Goal: Information Seeking & Learning: Learn about a topic

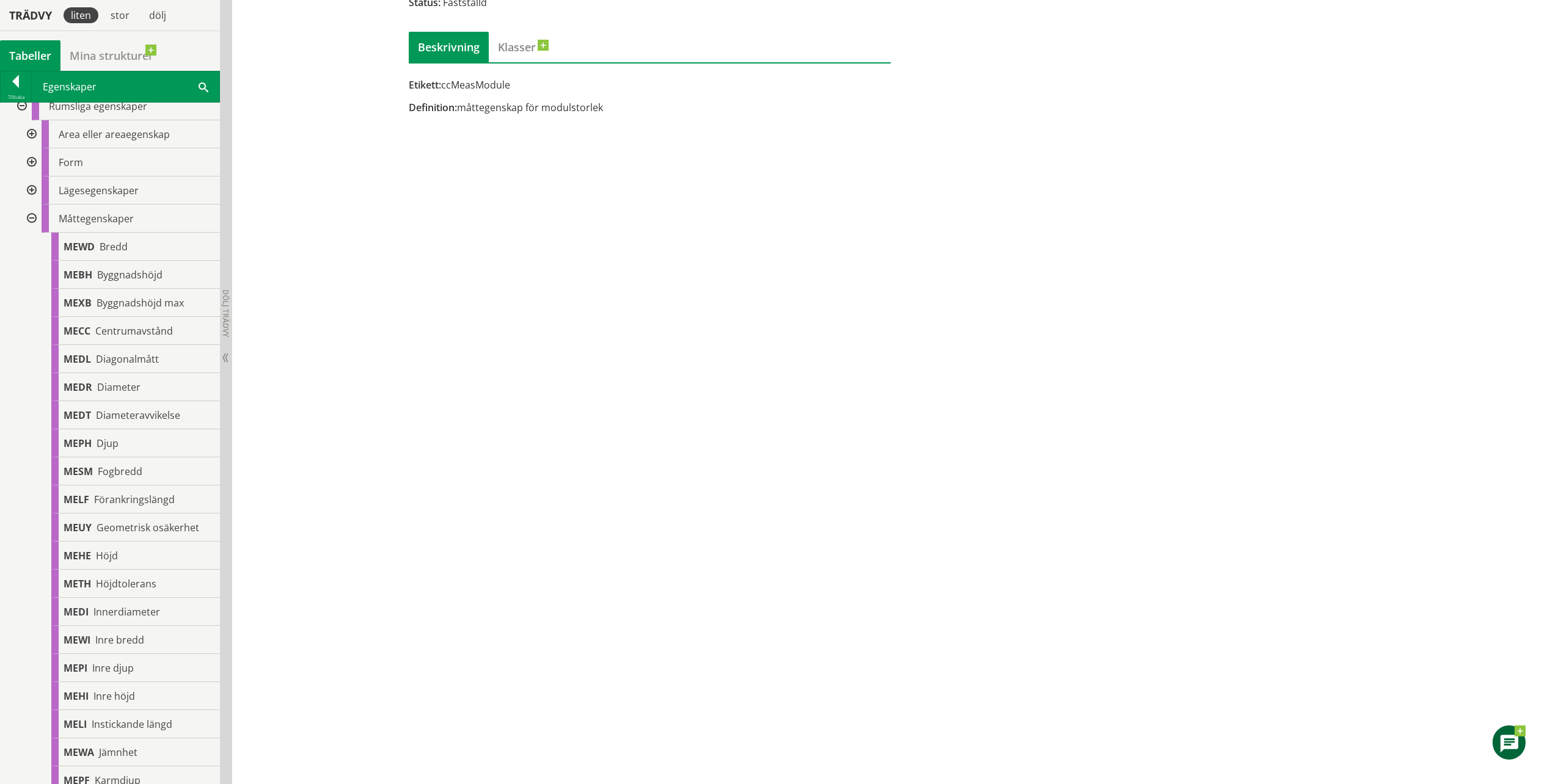
scroll to position [122, 0]
click at [141, 333] on span "Centrumavstånd" at bounding box center [134, 332] width 78 height 13
click at [166, 364] on div "MEDL Diagonalmått" at bounding box center [136, 360] width 169 height 28
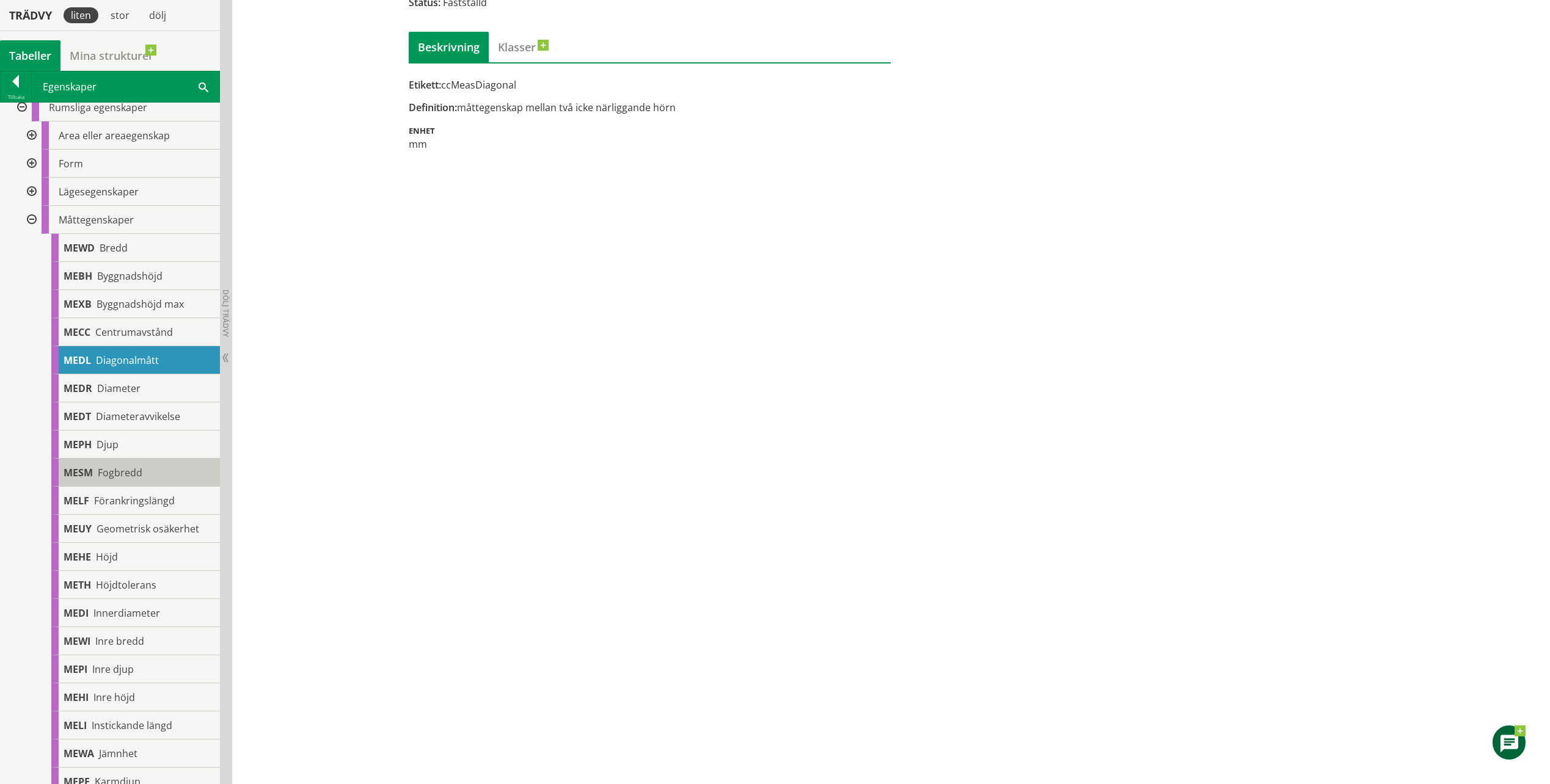
scroll to position [184, 0]
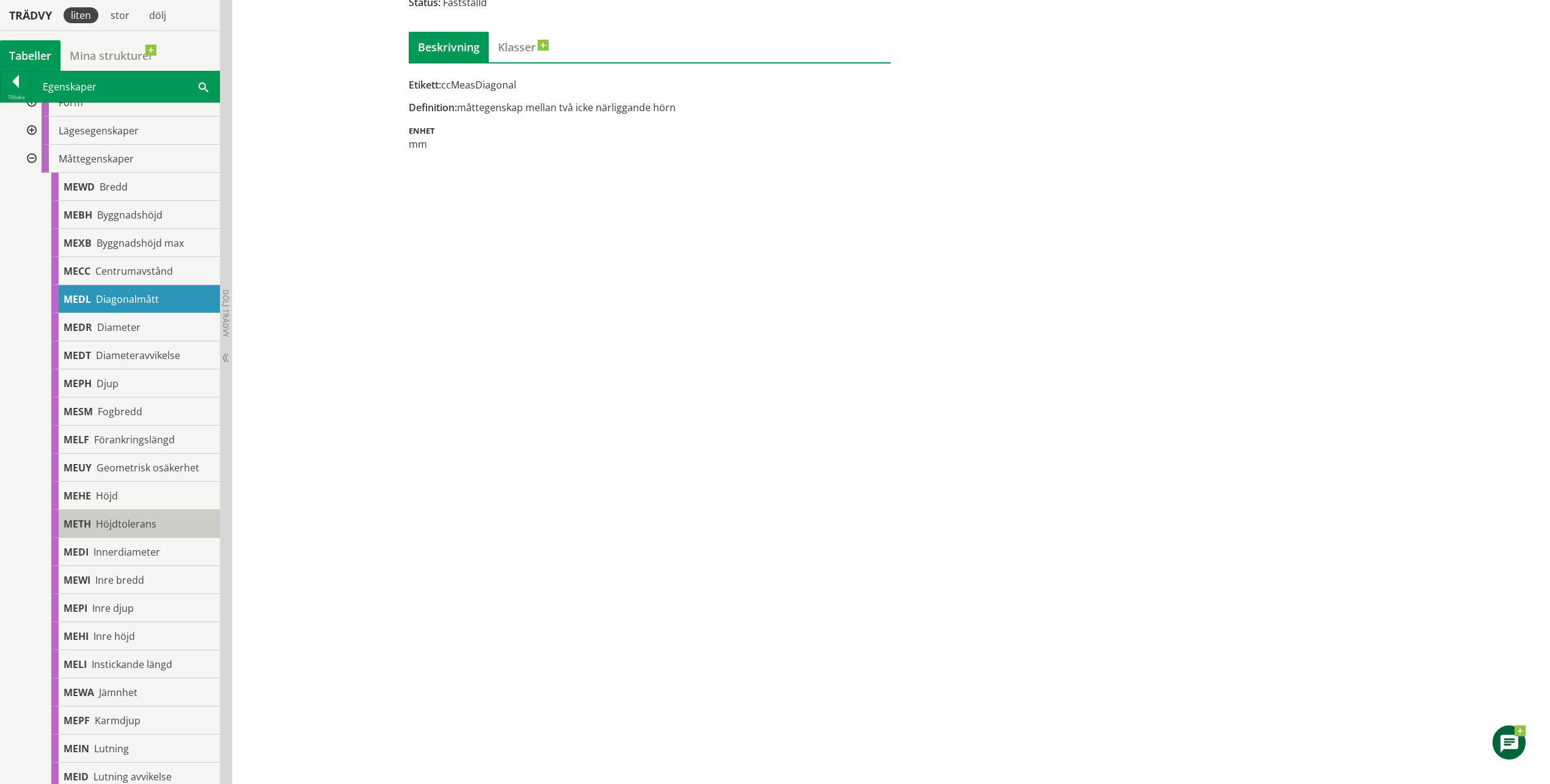
click at [157, 524] on div "METH Höjdtolerans" at bounding box center [136, 524] width 169 height 28
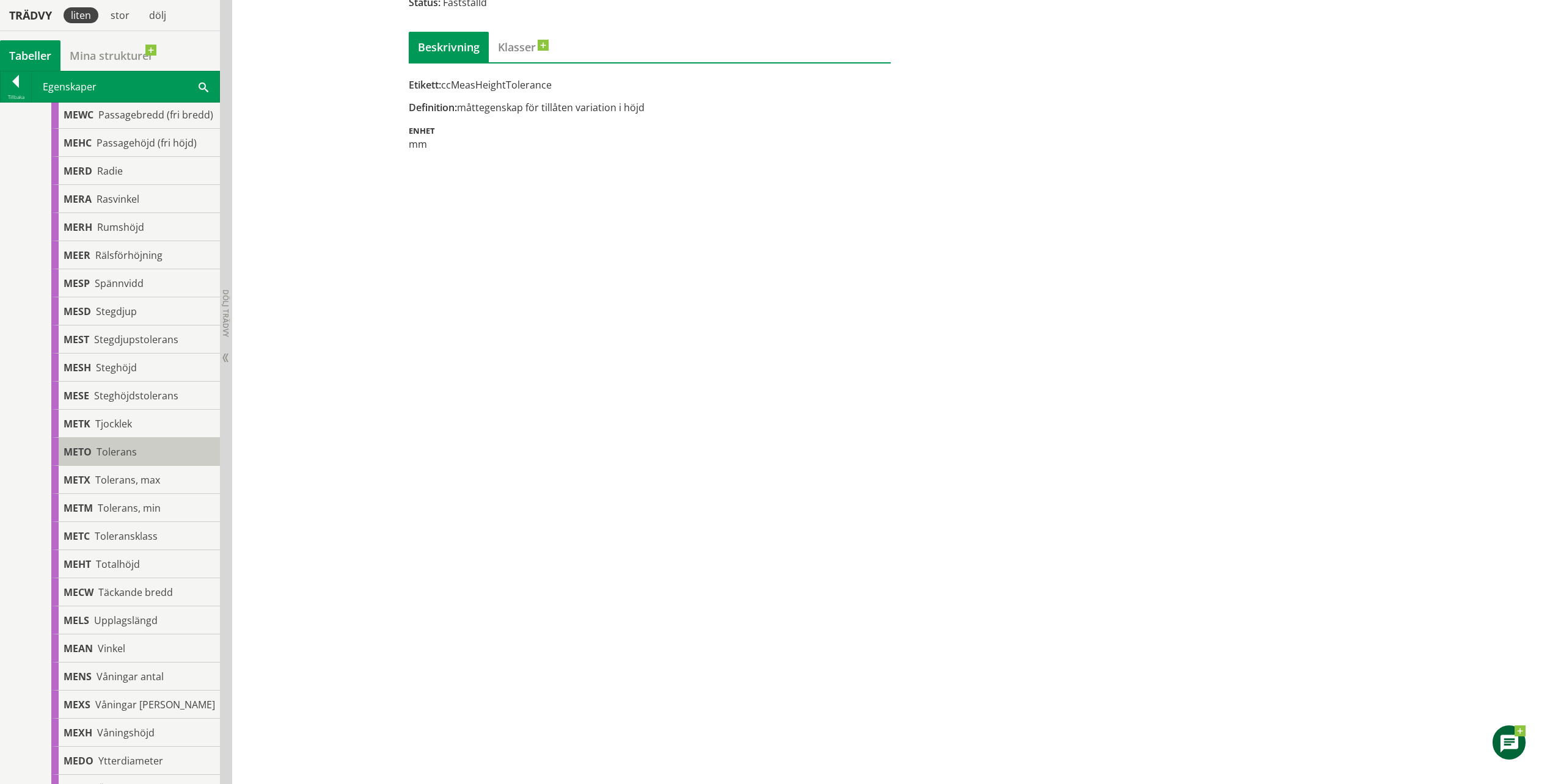
scroll to position [1099, 0]
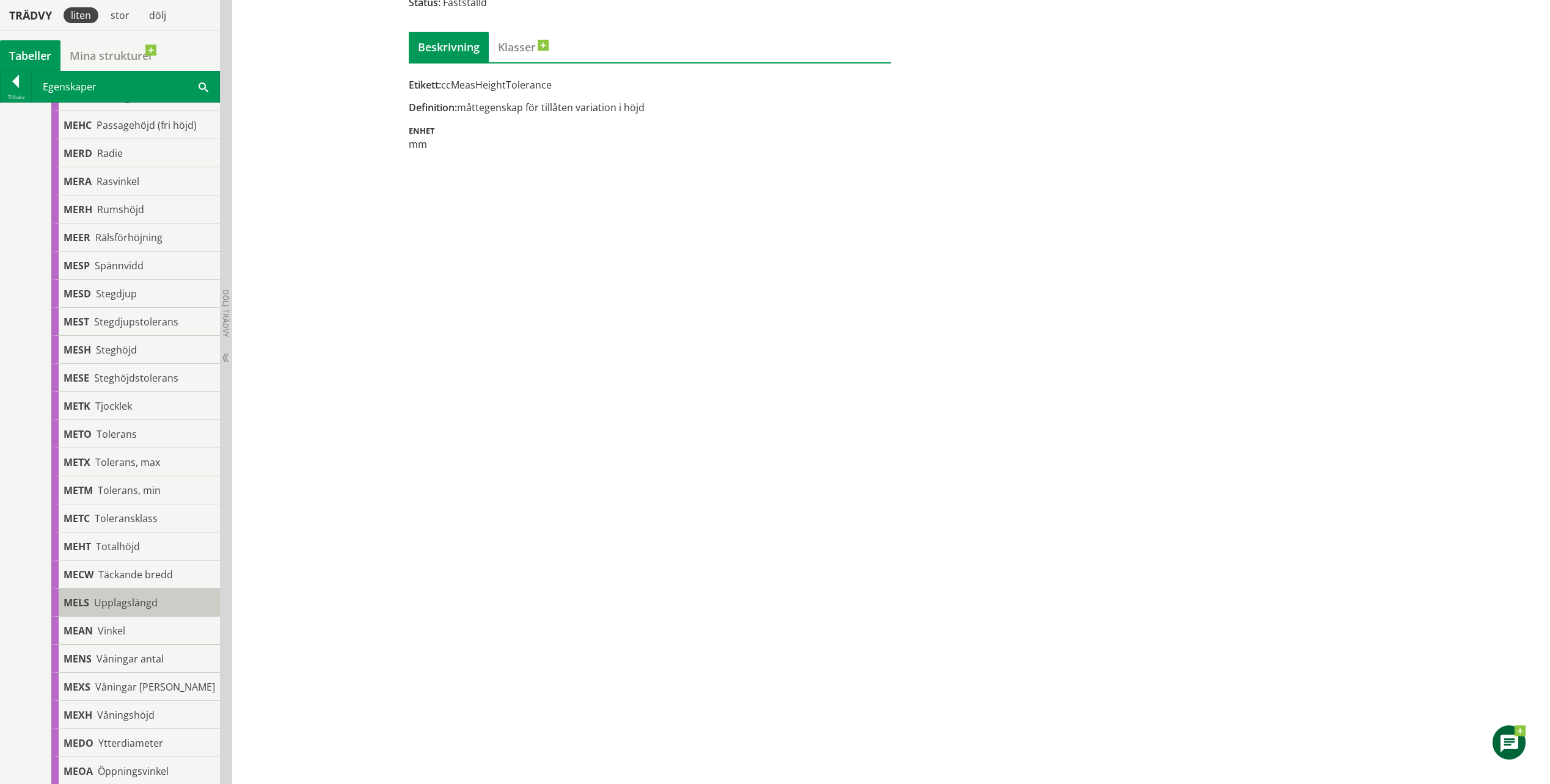
click at [153, 609] on span "Upplagslängd" at bounding box center [126, 603] width 63 height 13
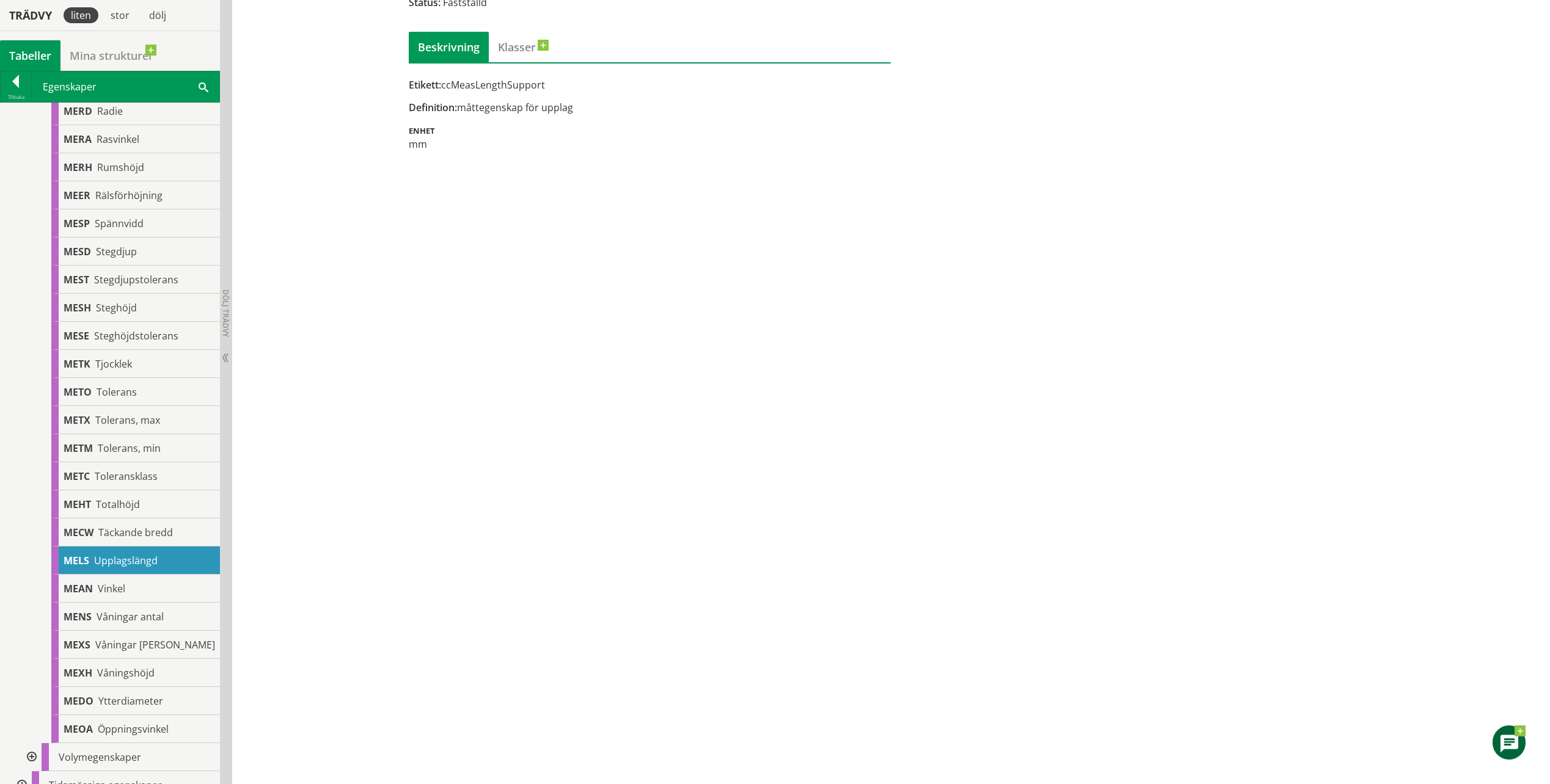
scroll to position [1160, 0]
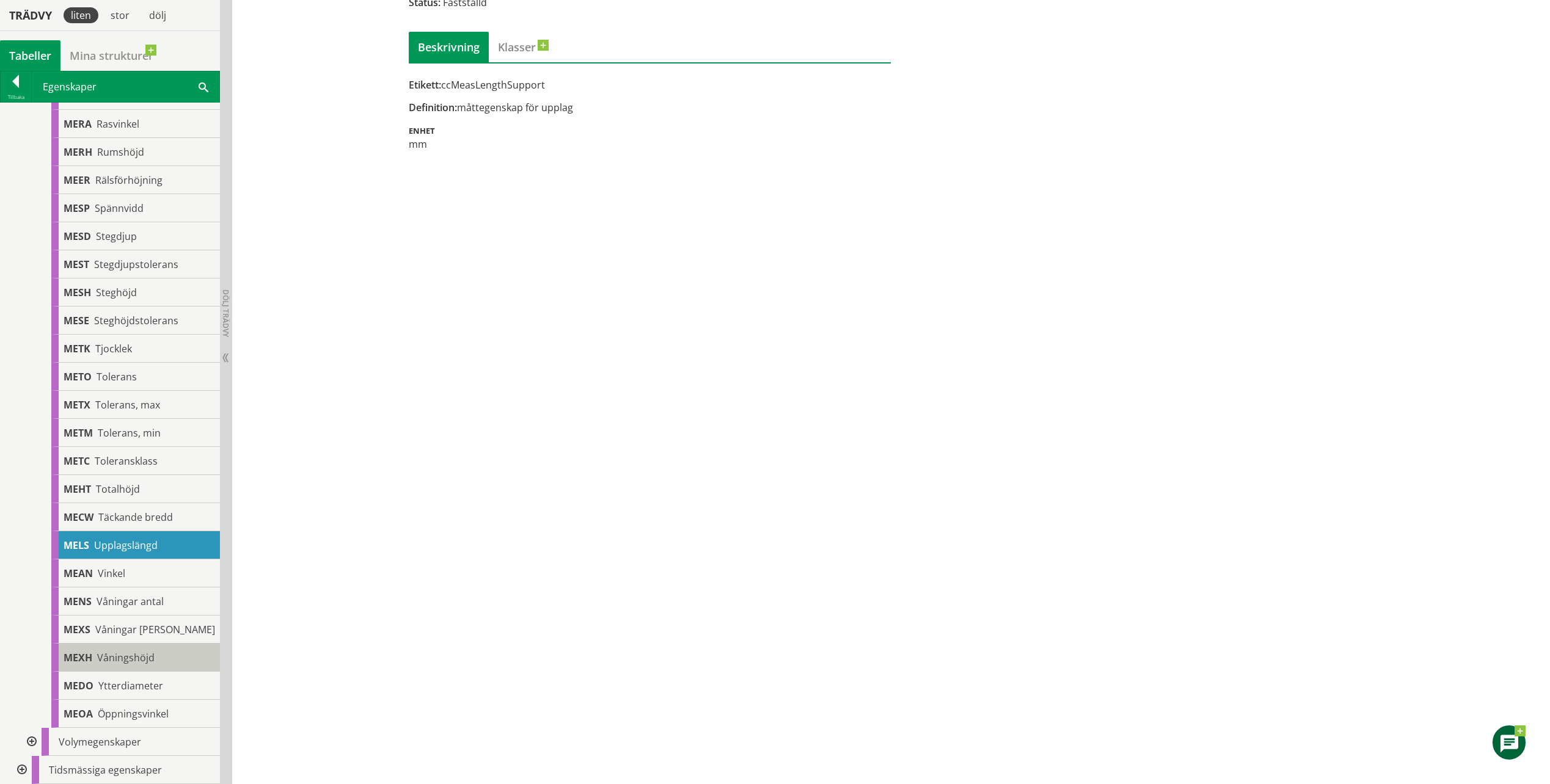
click at [161, 664] on div "MEXH Våningshöjd" at bounding box center [136, 658] width 169 height 28
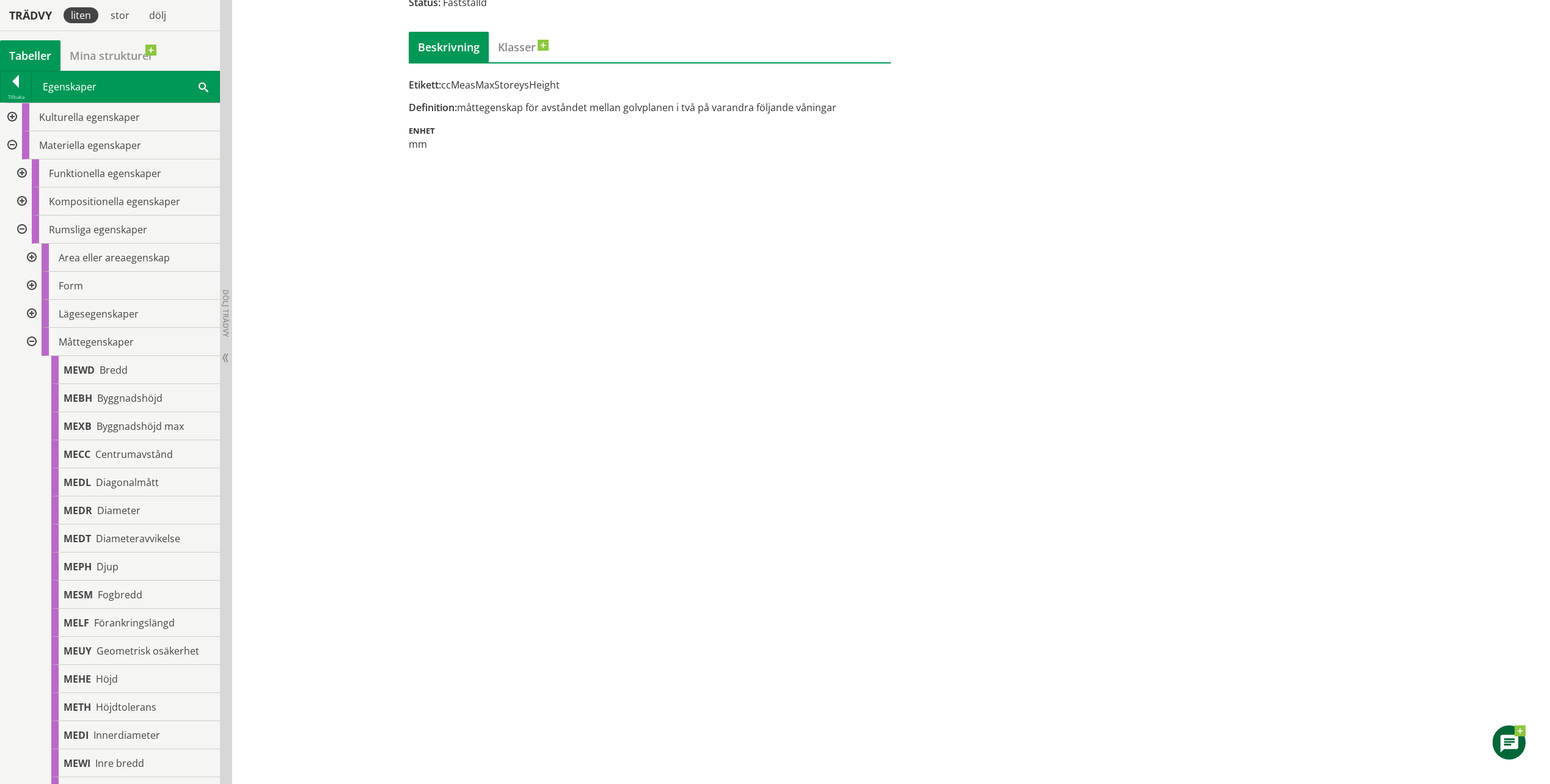
click at [29, 340] on div at bounding box center [30, 342] width 22 height 28
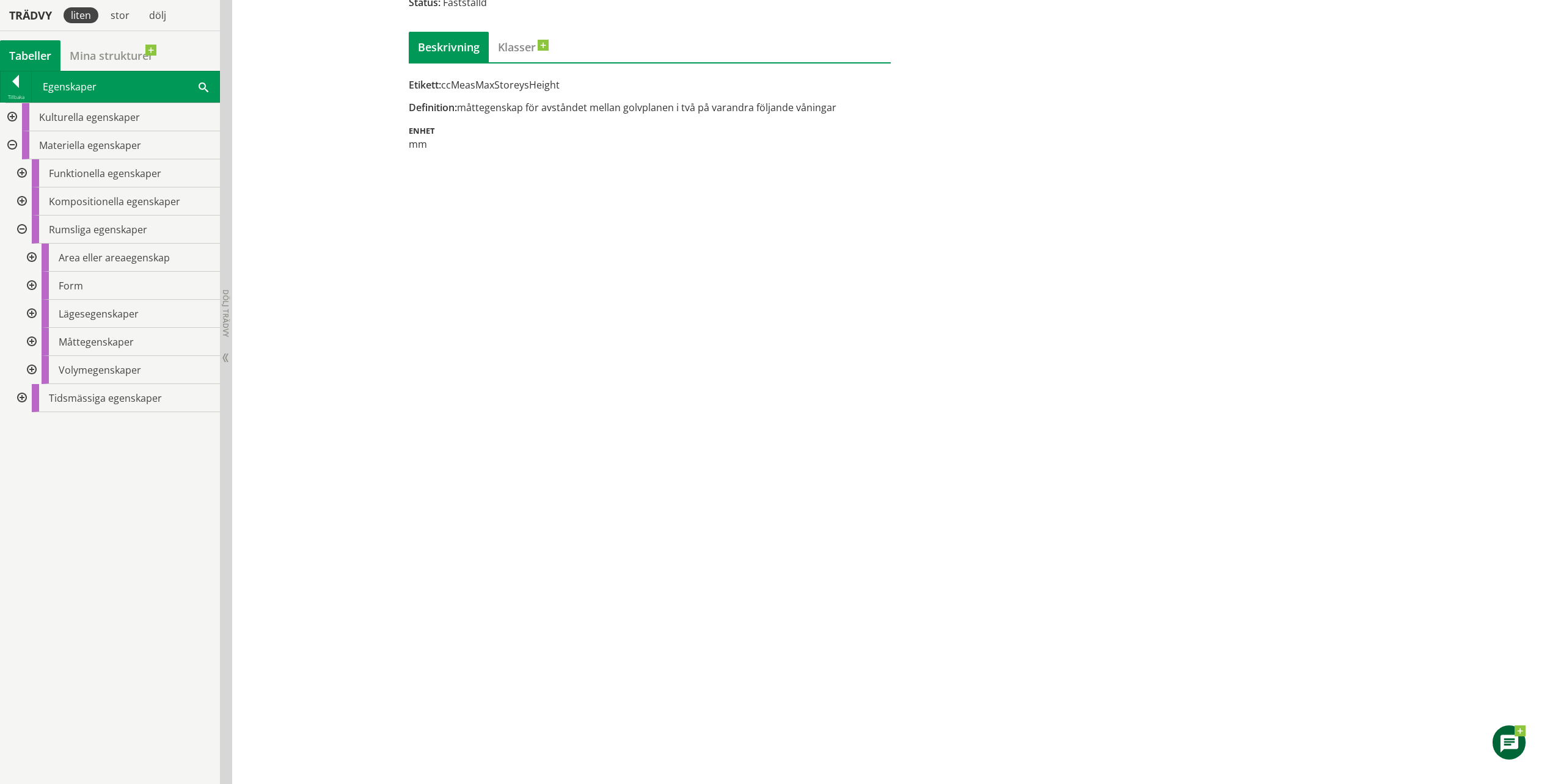
click at [30, 370] on div at bounding box center [30, 370] width 22 height 28
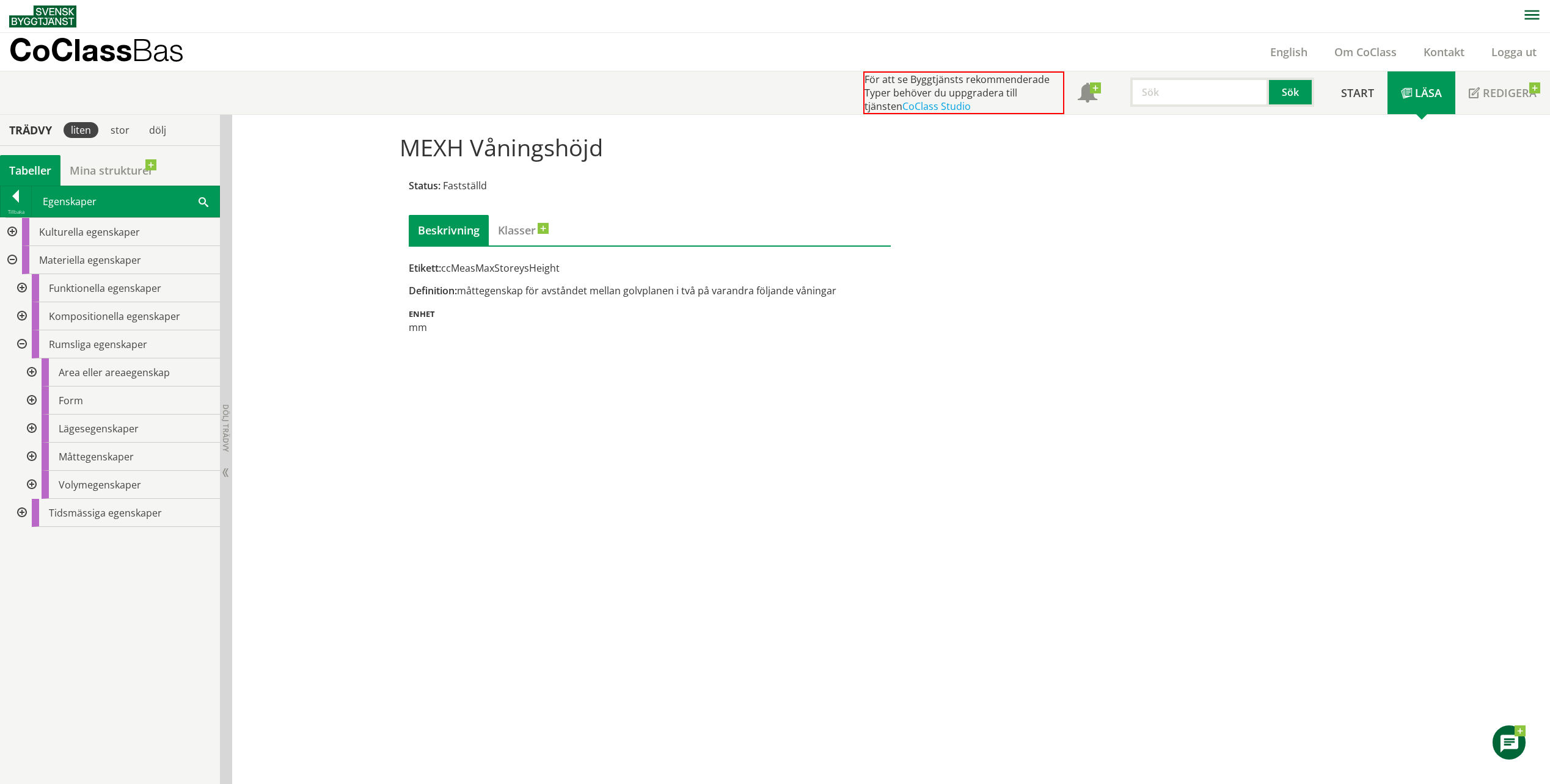
click at [30, 426] on div at bounding box center [30, 429] width 22 height 28
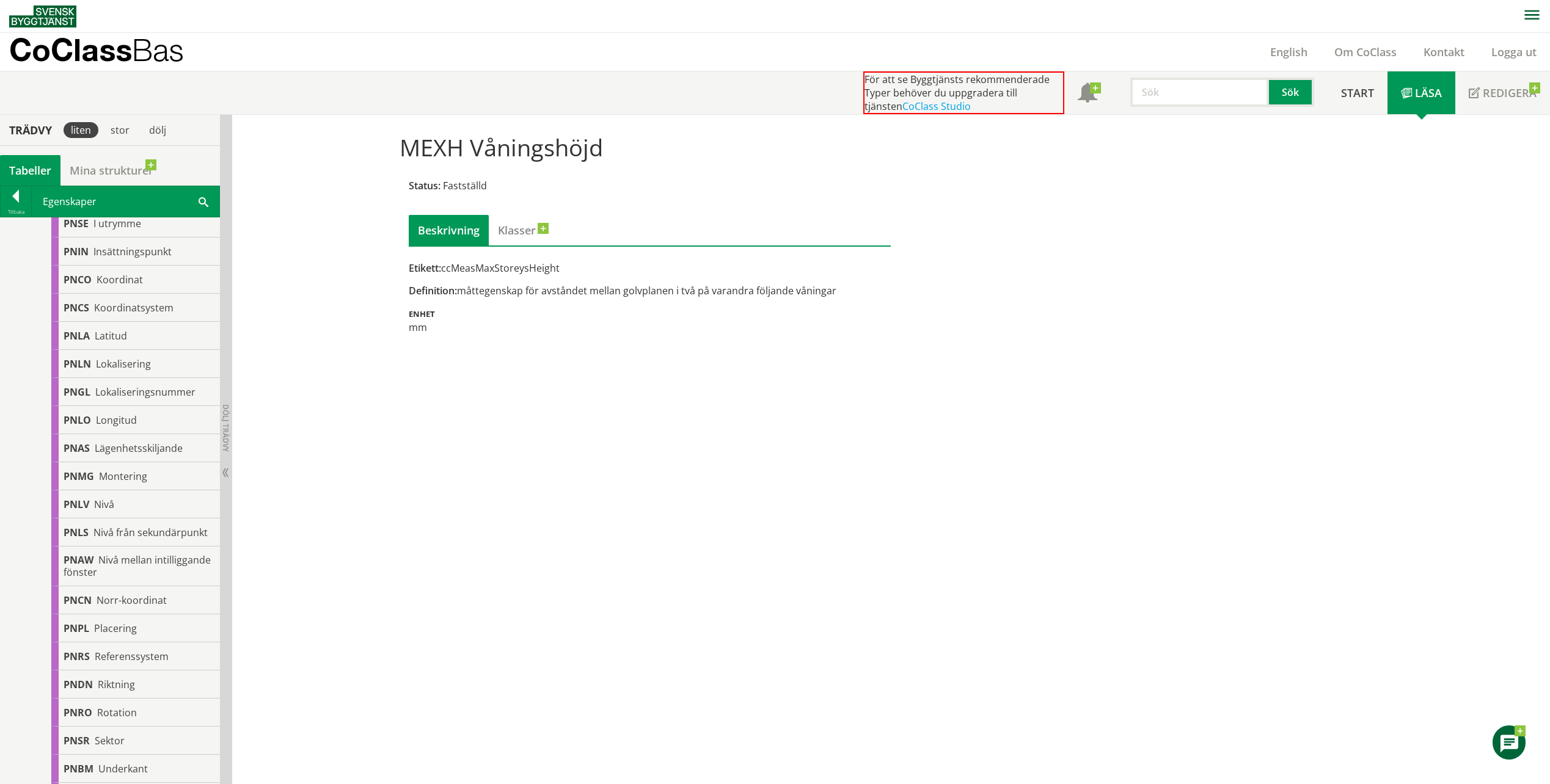
scroll to position [488, 0]
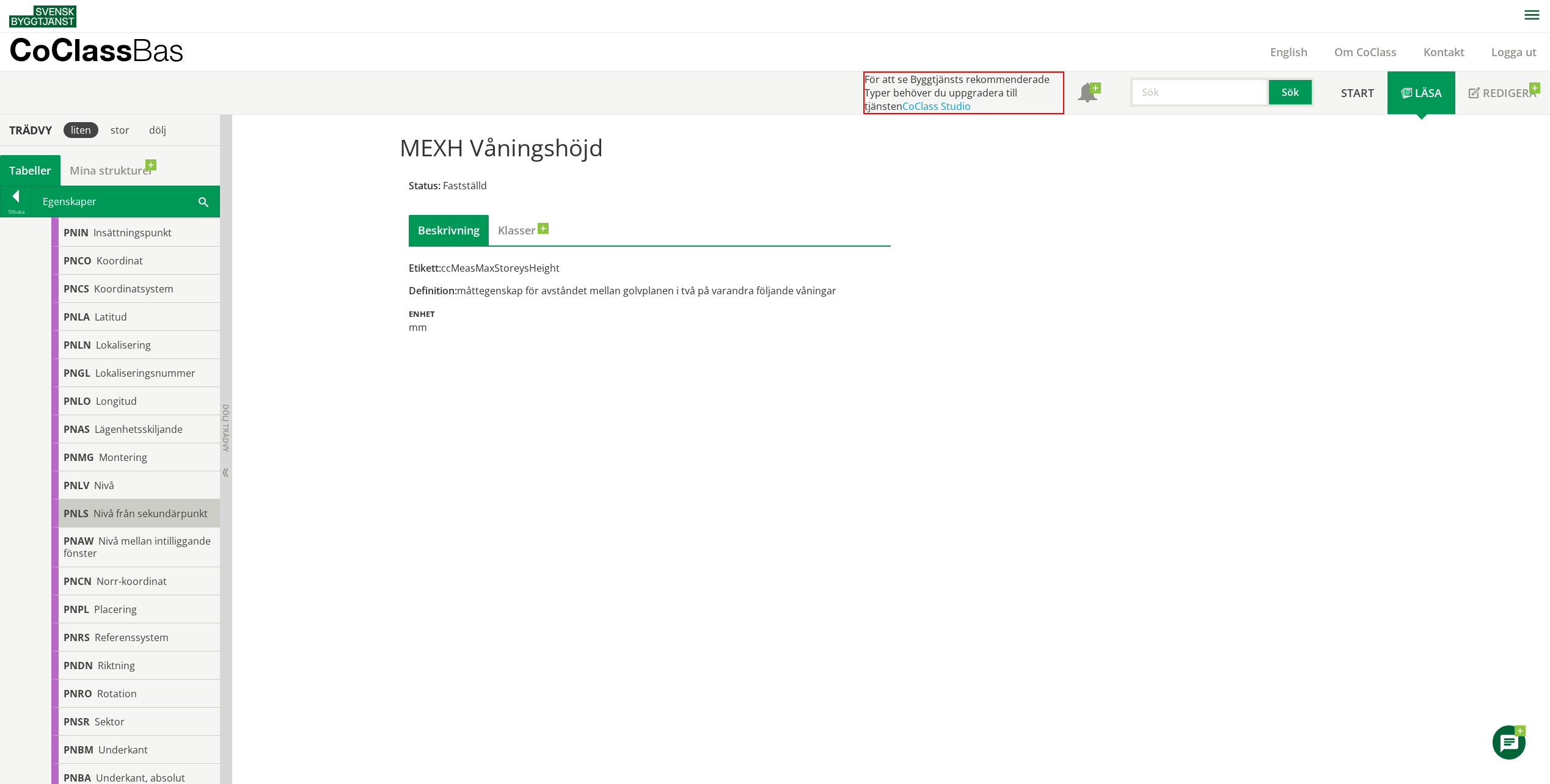
click at [144, 518] on div "PNLS Nivå från sekundärpunkt" at bounding box center [136, 513] width 169 height 28
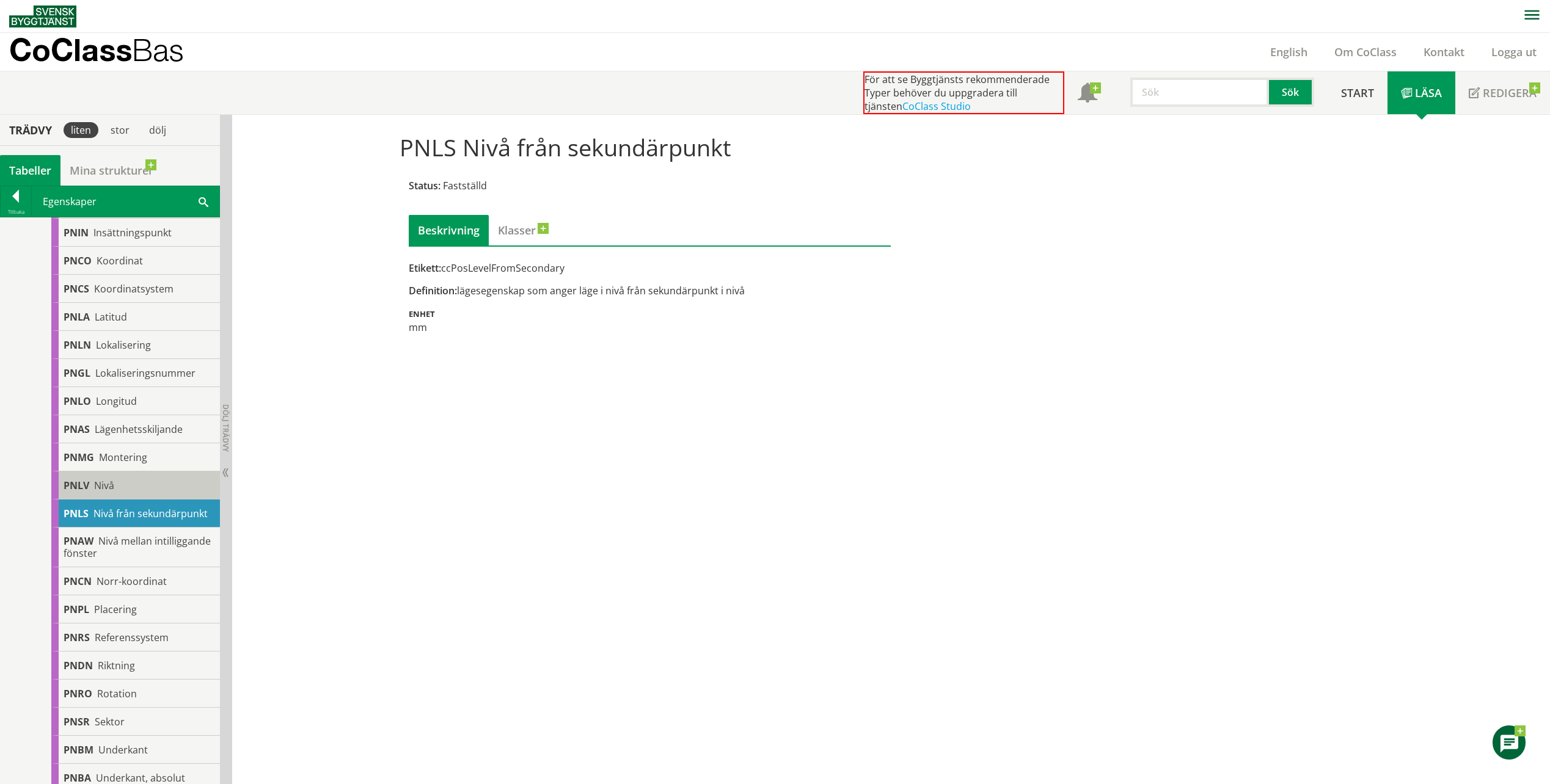
click at [138, 493] on div "PNLV Nivå" at bounding box center [136, 486] width 169 height 28
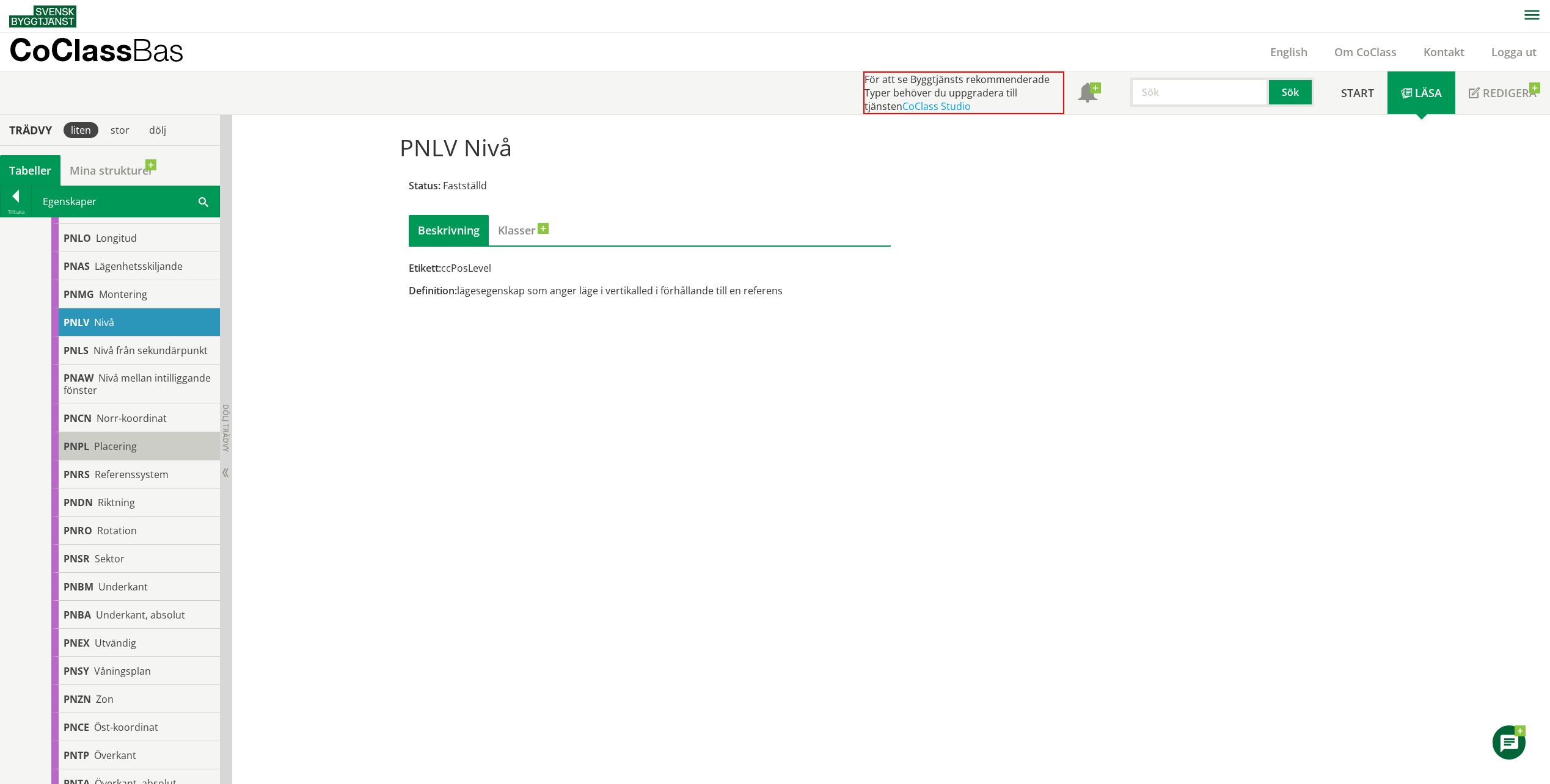
scroll to position [672, 0]
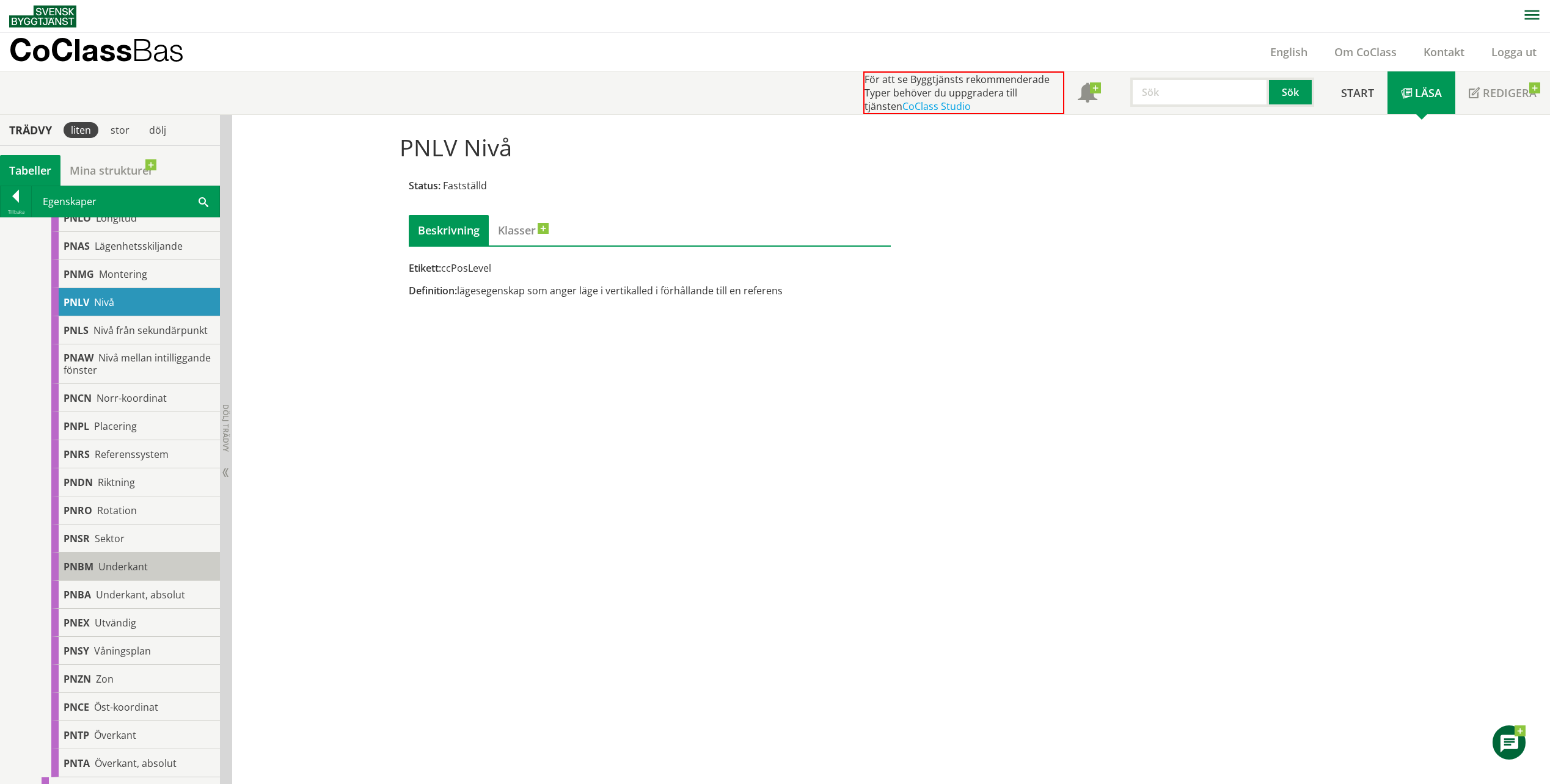
click at [146, 571] on span "Underkant" at bounding box center [123, 567] width 49 height 13
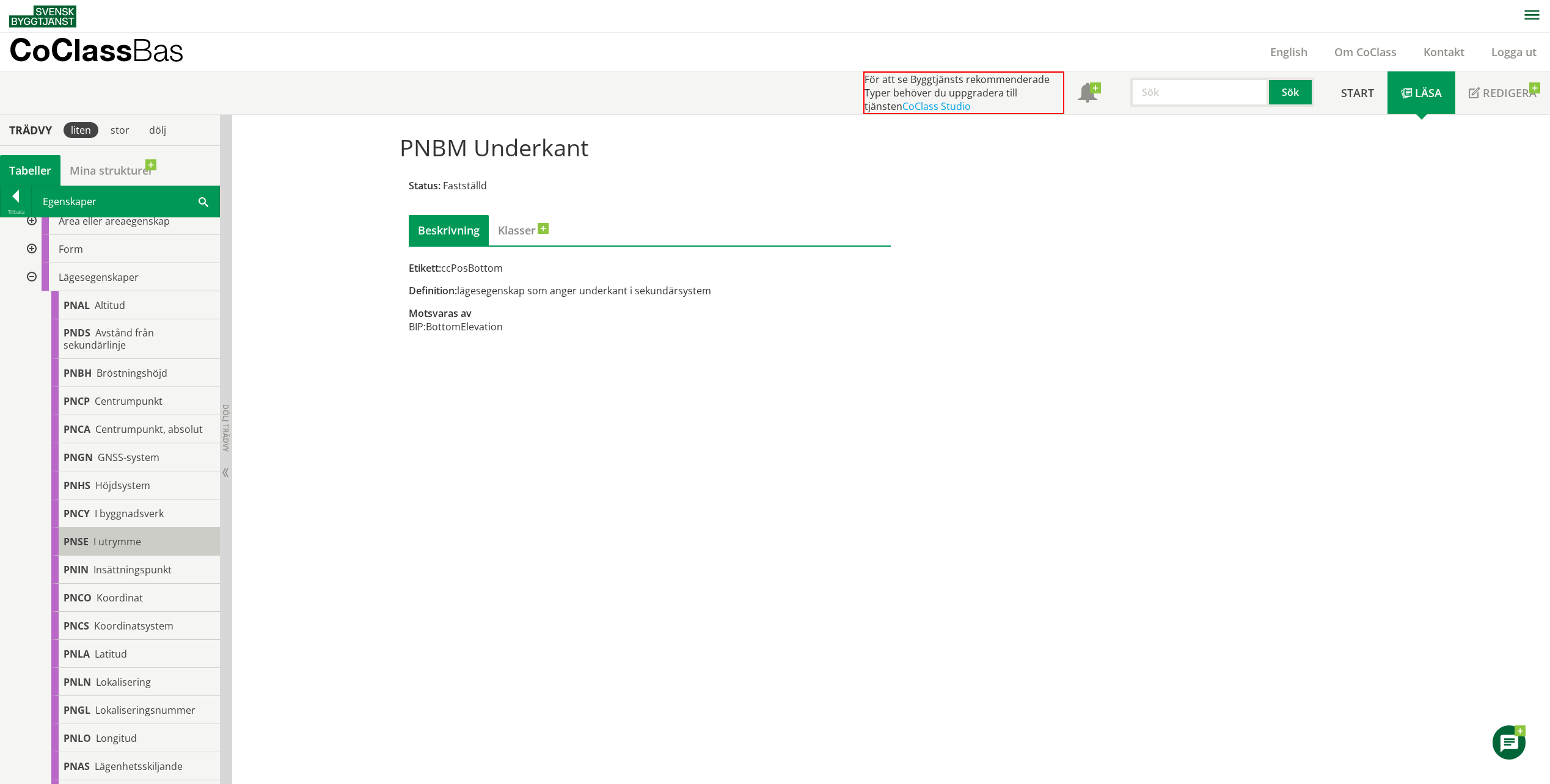
scroll to position [150, 0]
click at [34, 278] on div at bounding box center [30, 279] width 22 height 28
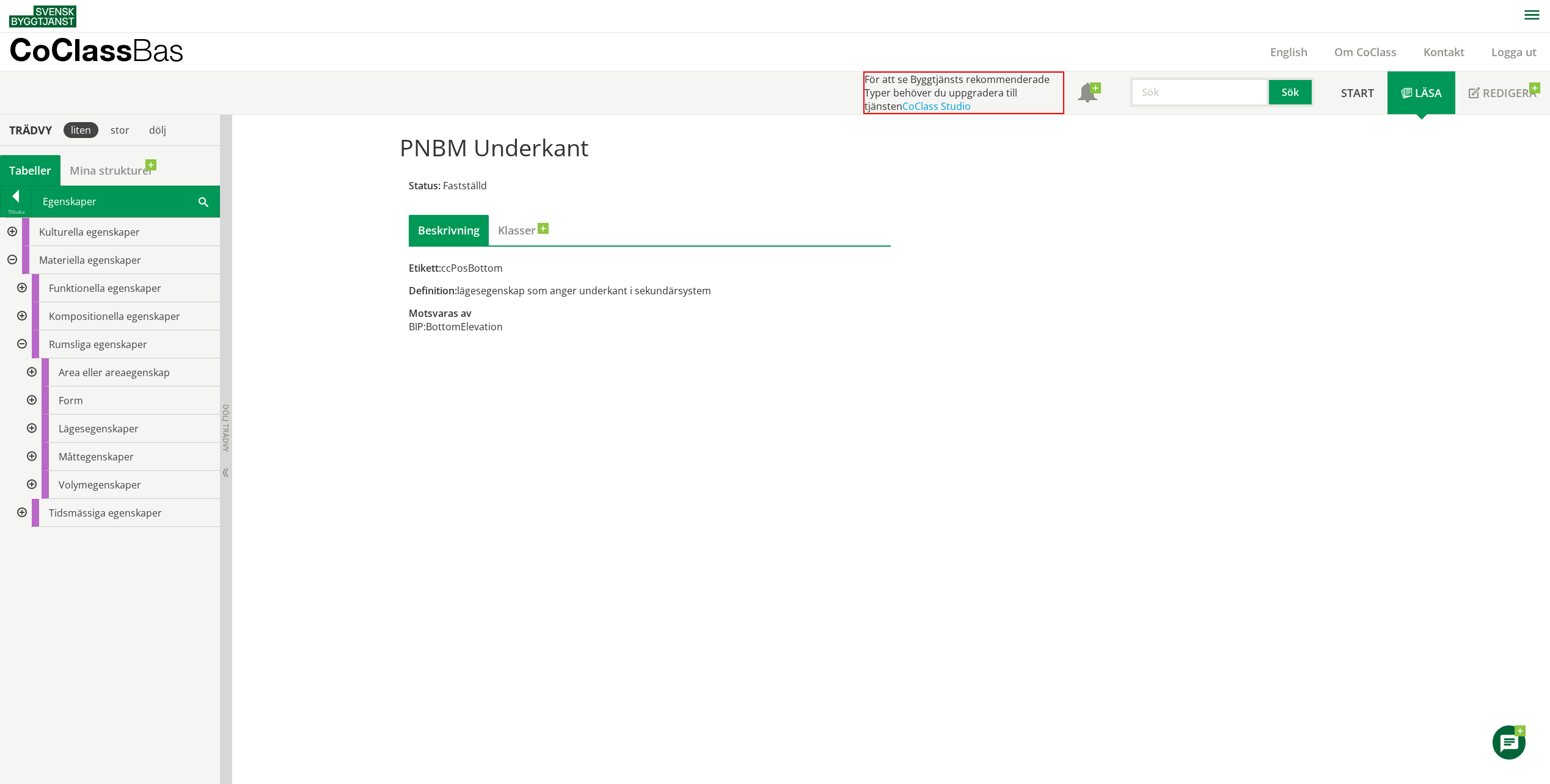
click at [34, 455] on div at bounding box center [30, 457] width 22 height 28
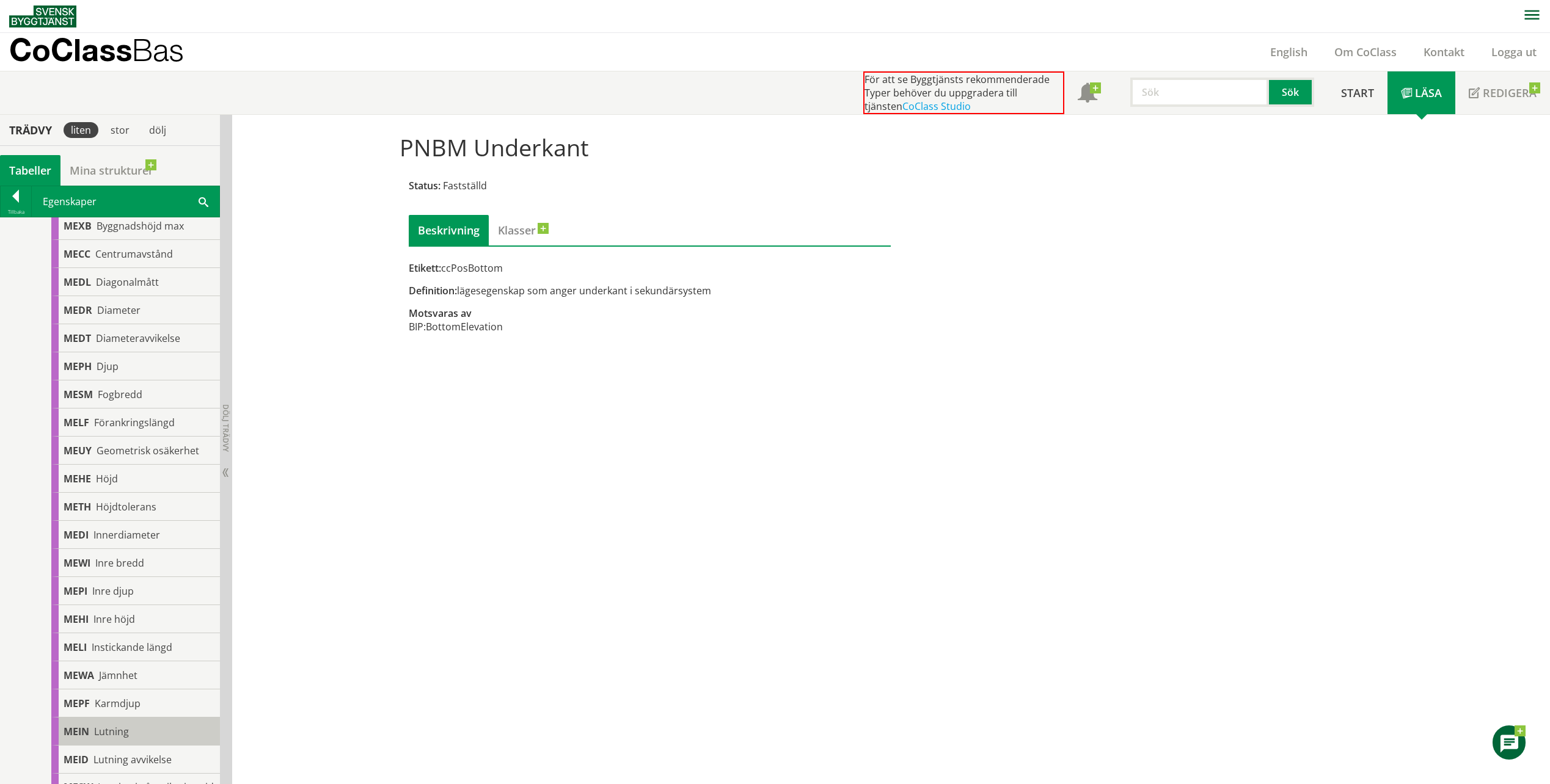
scroll to position [123, 0]
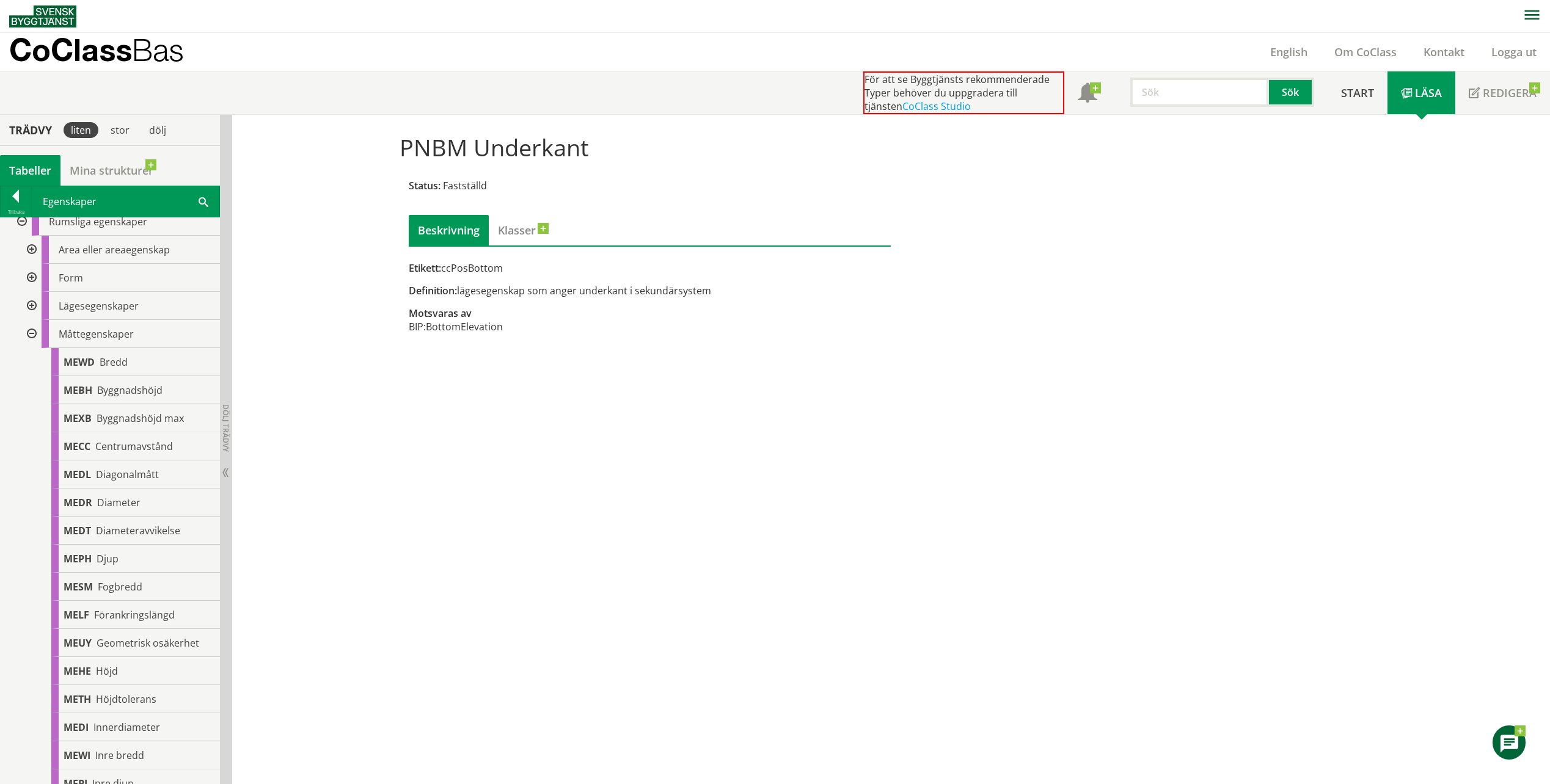
click at [30, 335] on div at bounding box center [30, 334] width 22 height 28
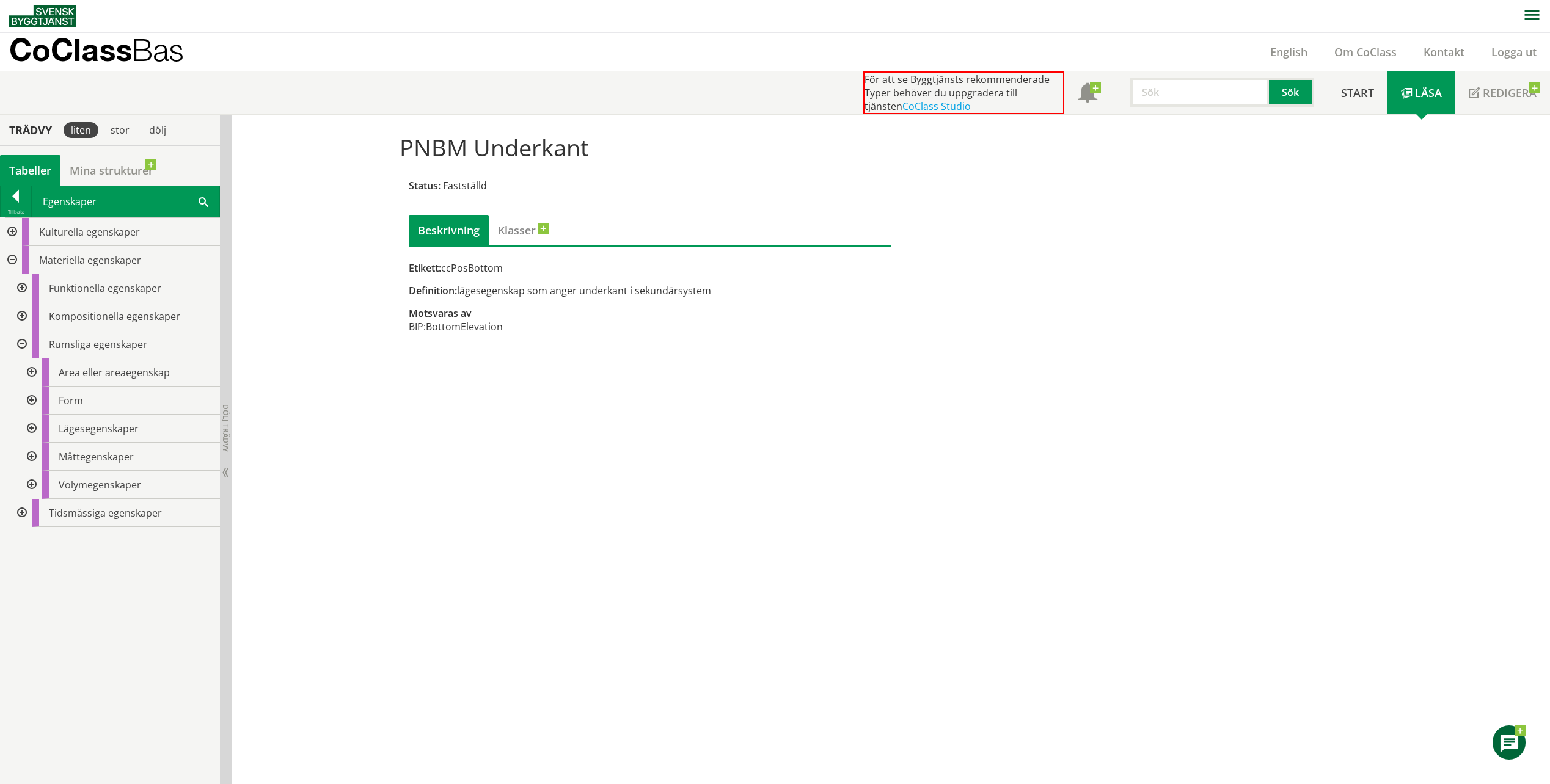
scroll to position [0, 0]
click at [35, 456] on div at bounding box center [30, 457] width 22 height 28
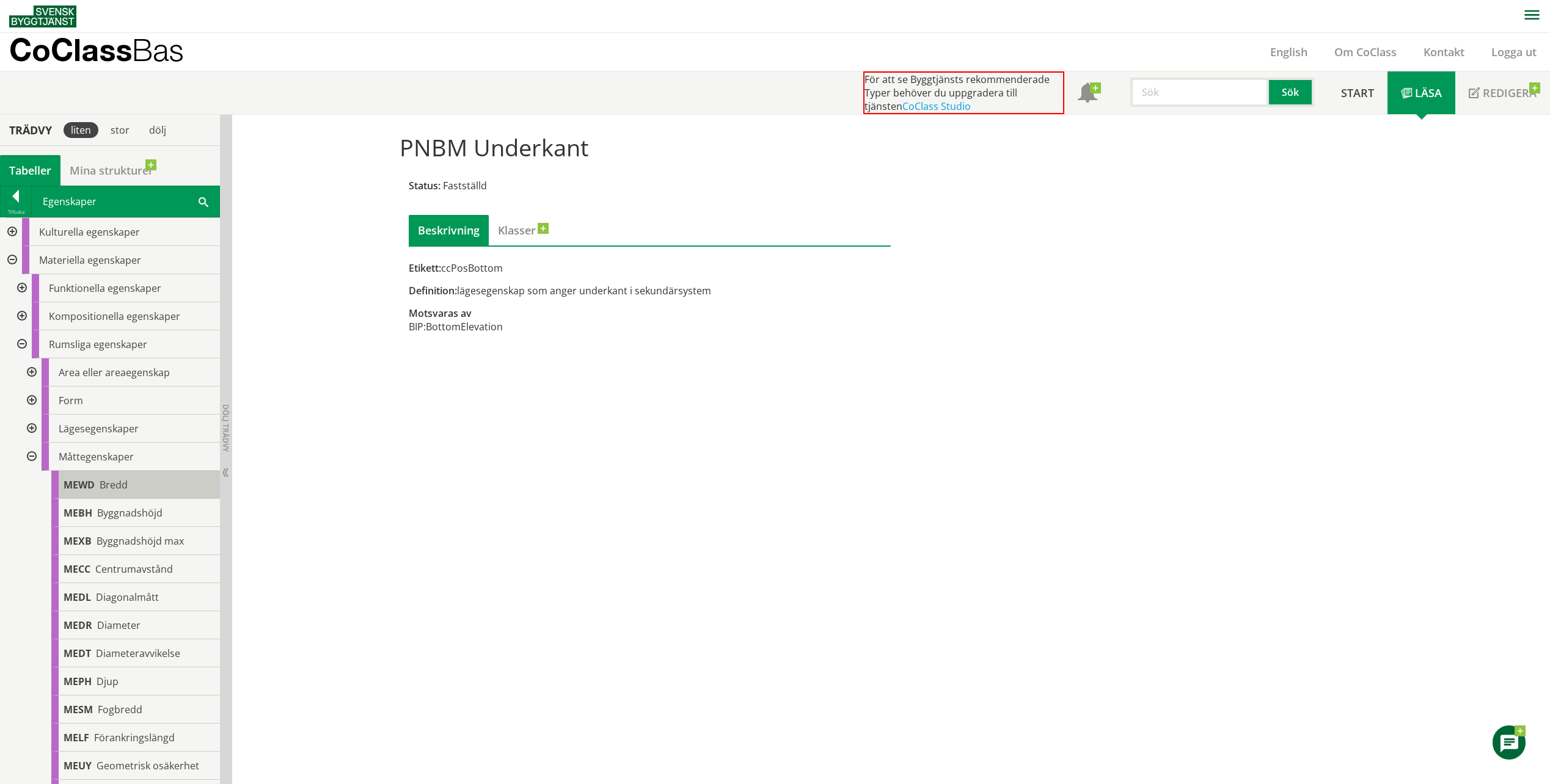
click at [109, 486] on span "Bredd" at bounding box center [114, 485] width 28 height 13
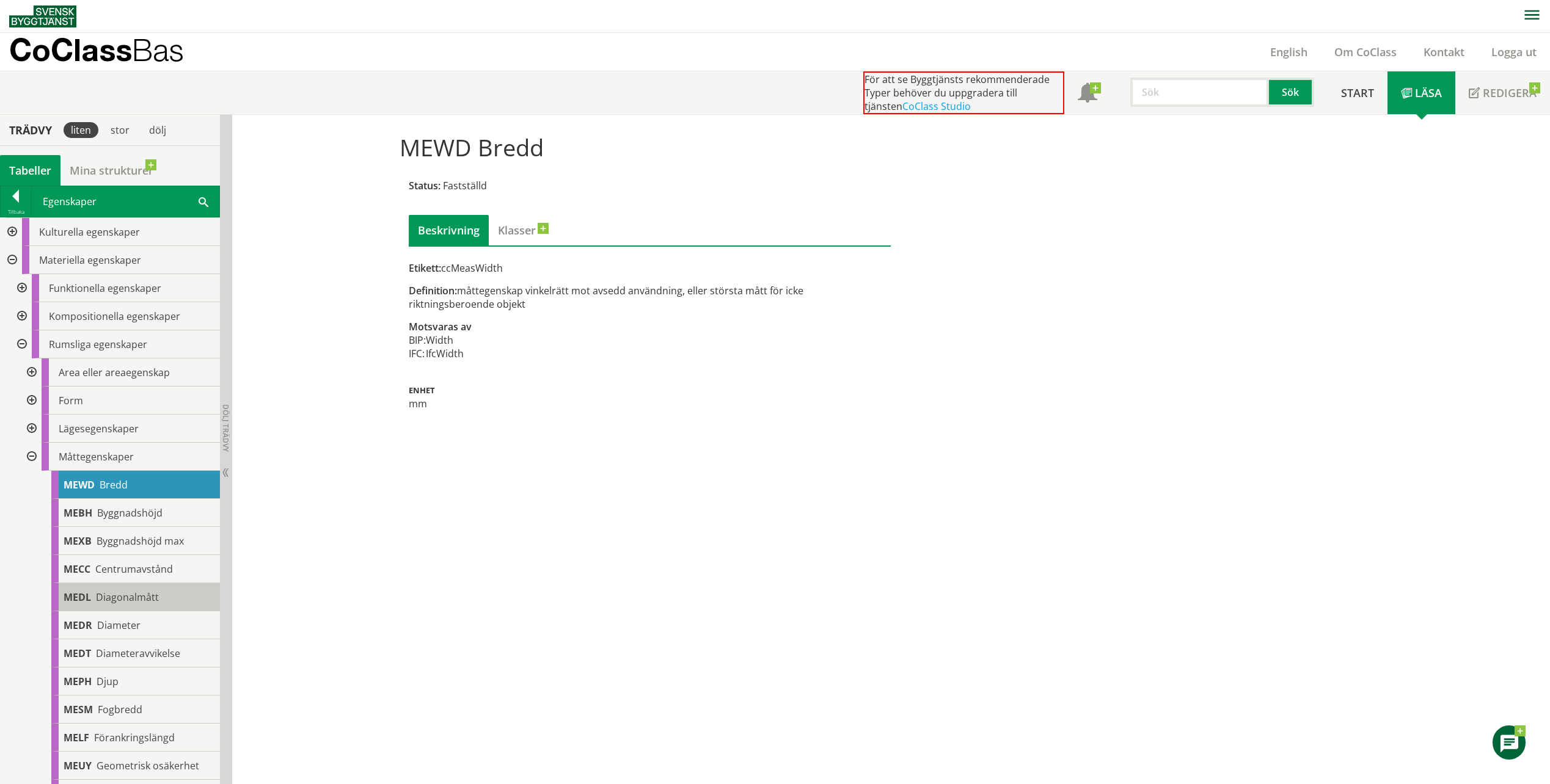
scroll to position [61, 0]
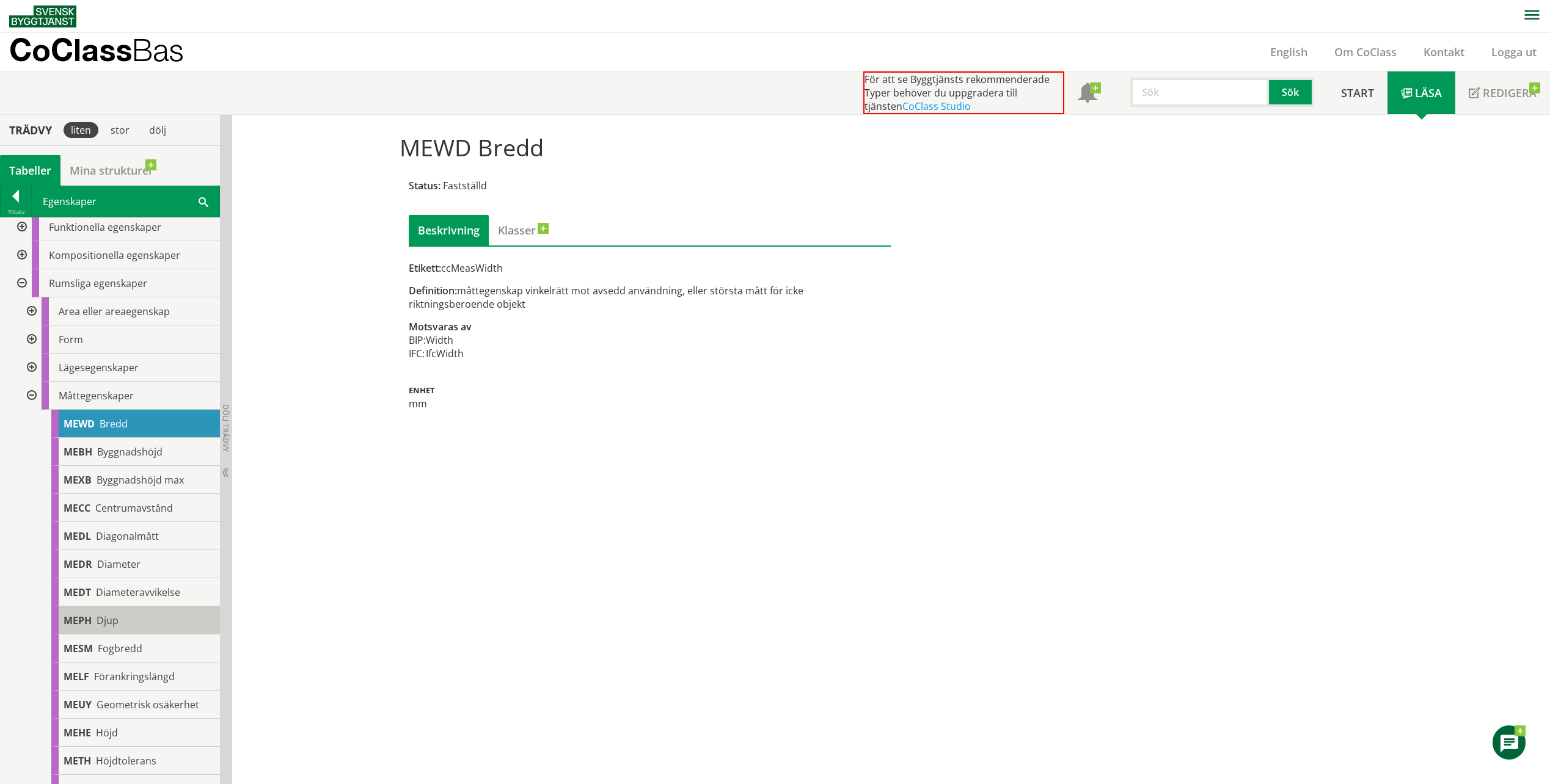
click at [123, 630] on div "MEPH Djup" at bounding box center [136, 621] width 169 height 28
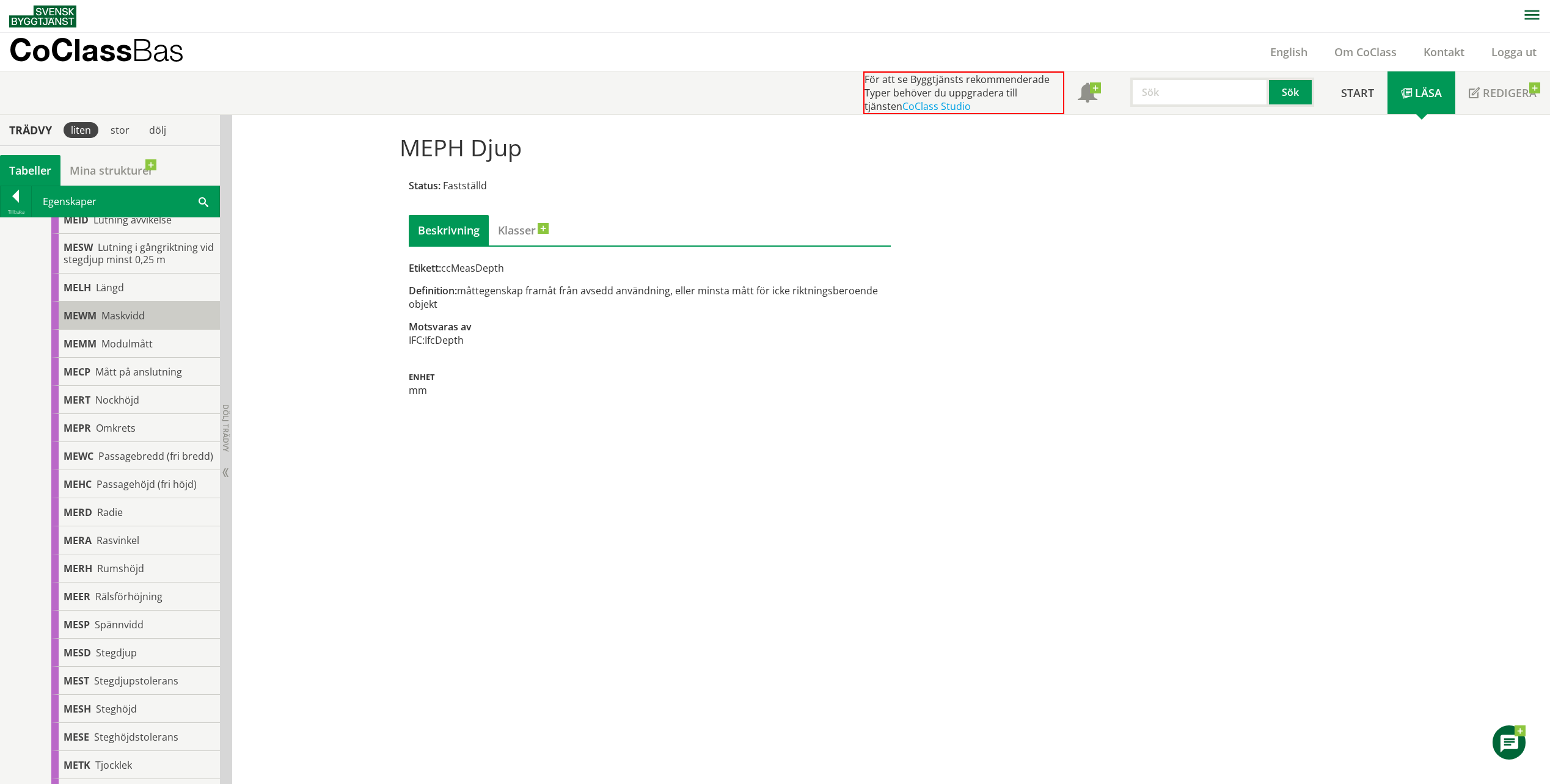
scroll to position [916, 0]
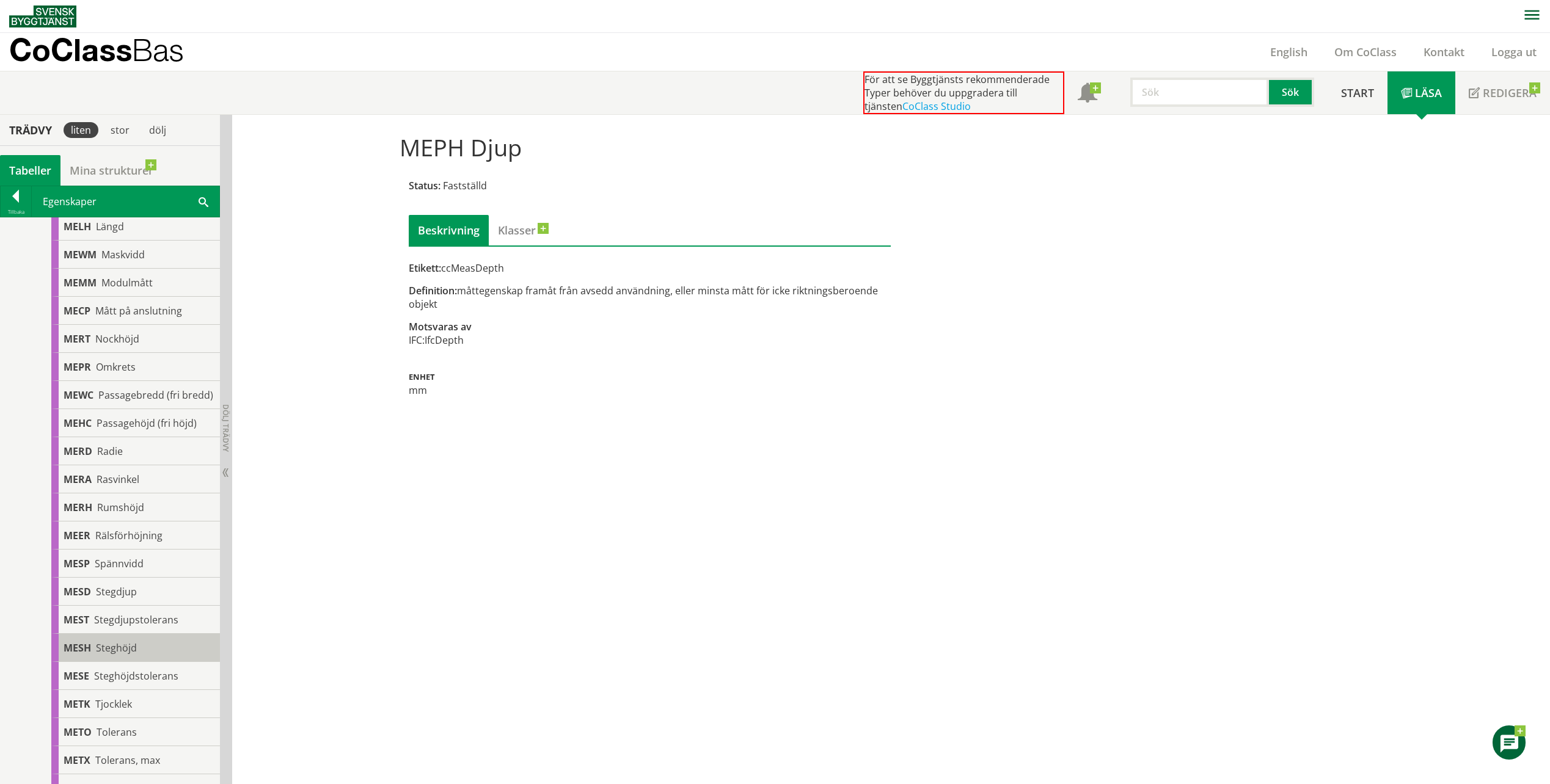
click at [152, 662] on div "MESH Steghöjd" at bounding box center [136, 648] width 169 height 28
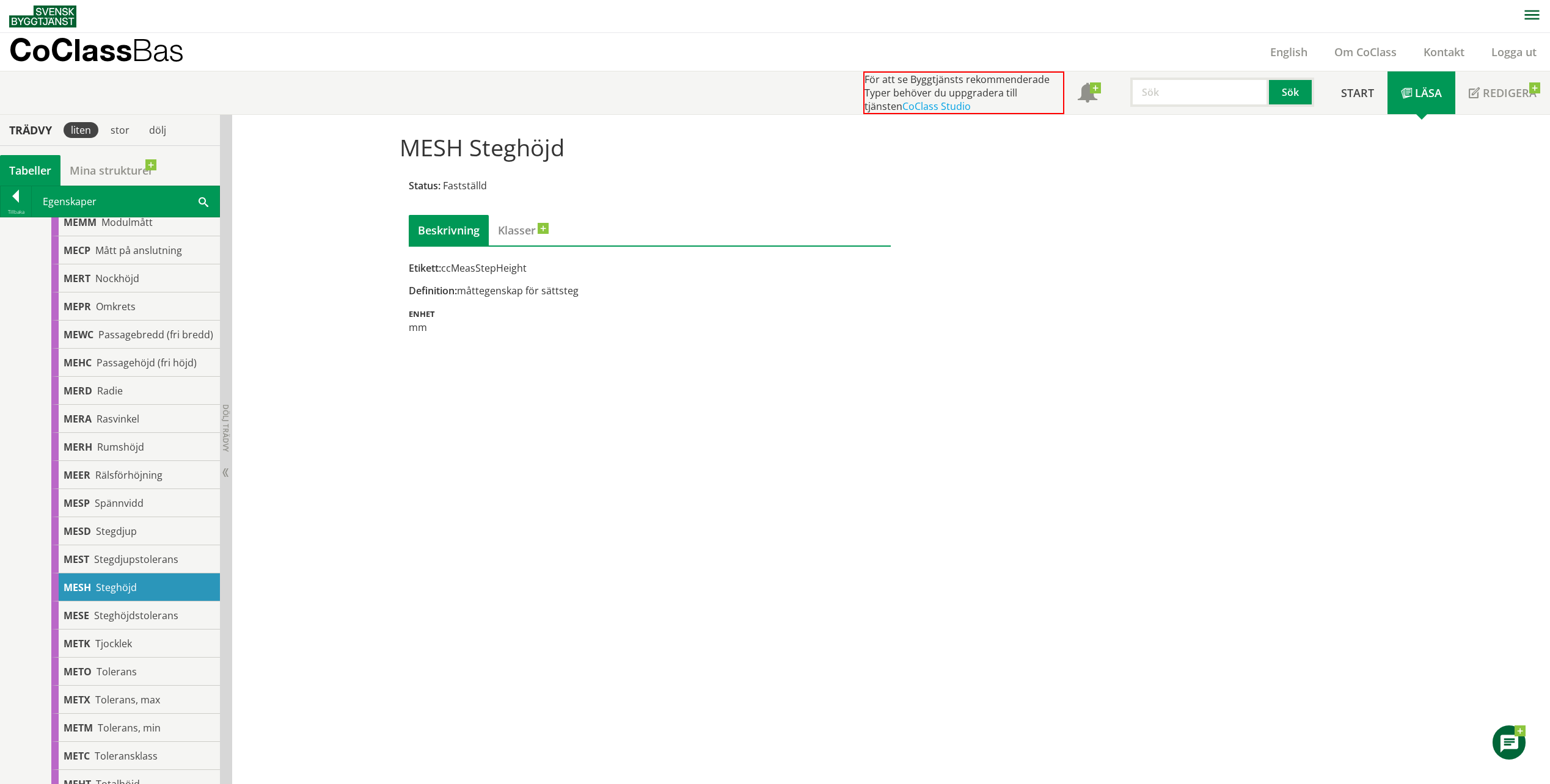
scroll to position [977, 0]
click at [138, 652] on div "[PERSON_NAME]" at bounding box center [136, 643] width 169 height 28
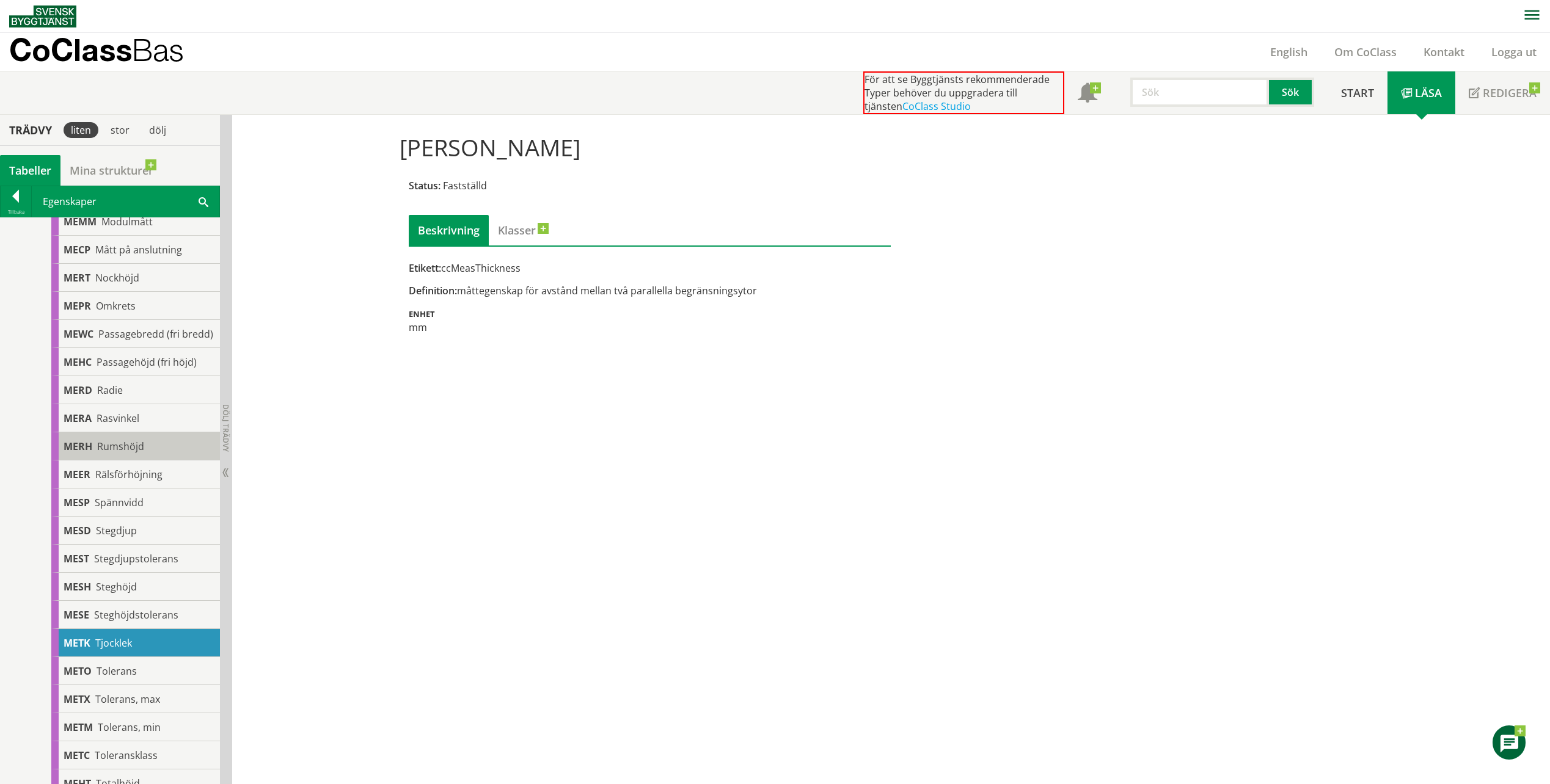
click at [144, 456] on div "MERH Rumshöjd" at bounding box center [136, 447] width 169 height 28
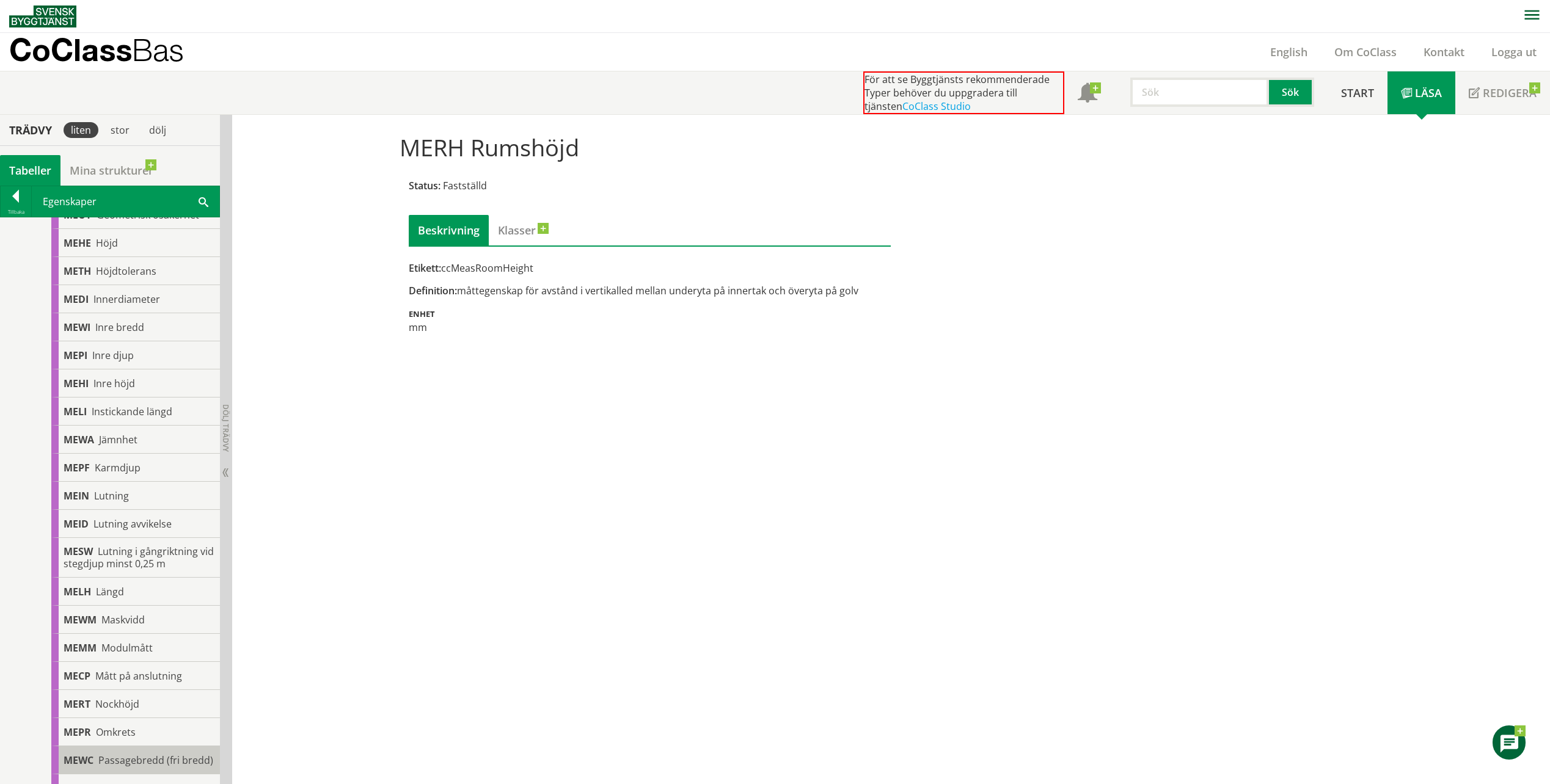
scroll to position [550, 0]
click at [155, 335] on div "MEWI Inre bredd" at bounding box center [136, 329] width 169 height 28
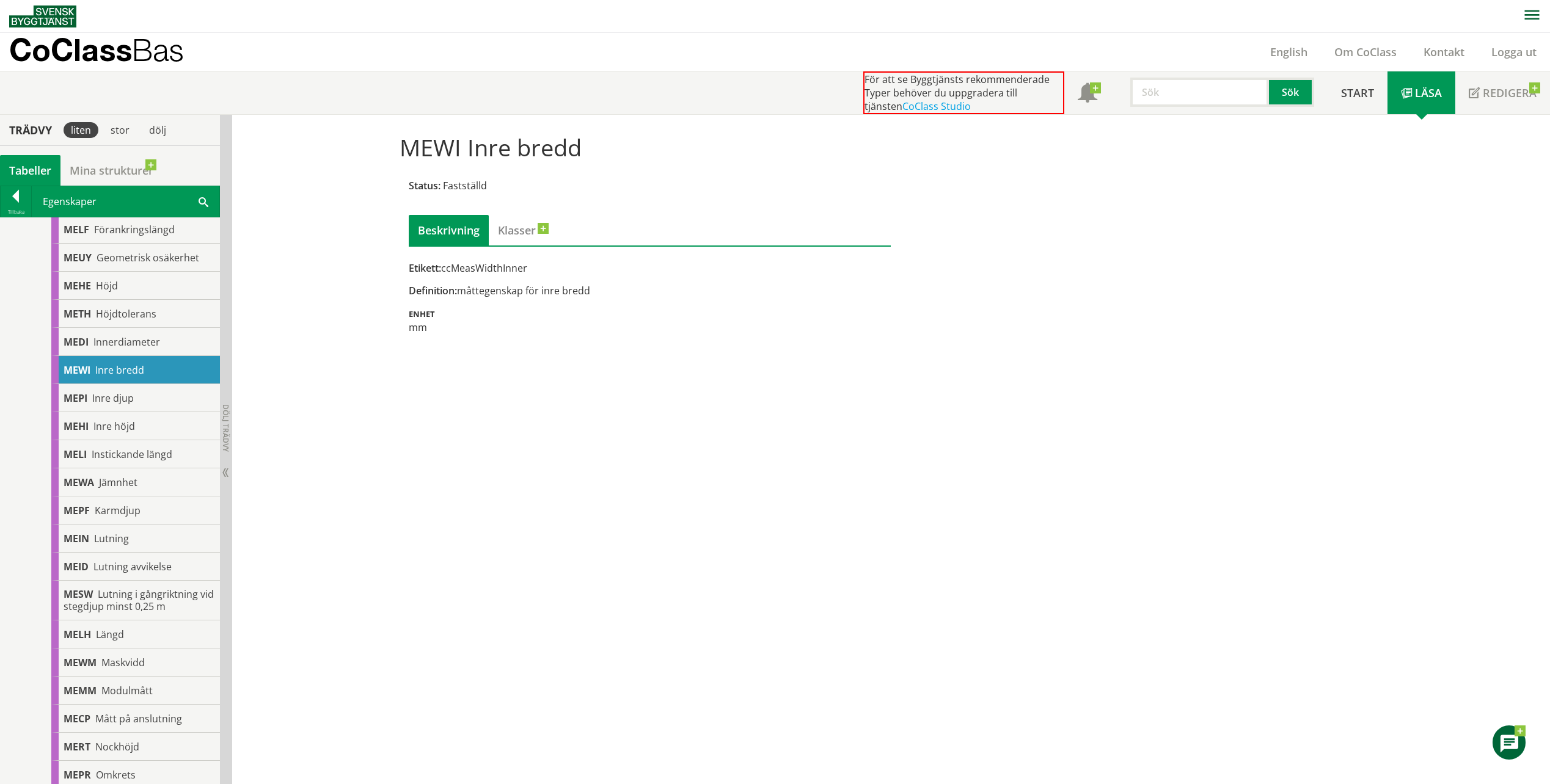
scroll to position [488, 0]
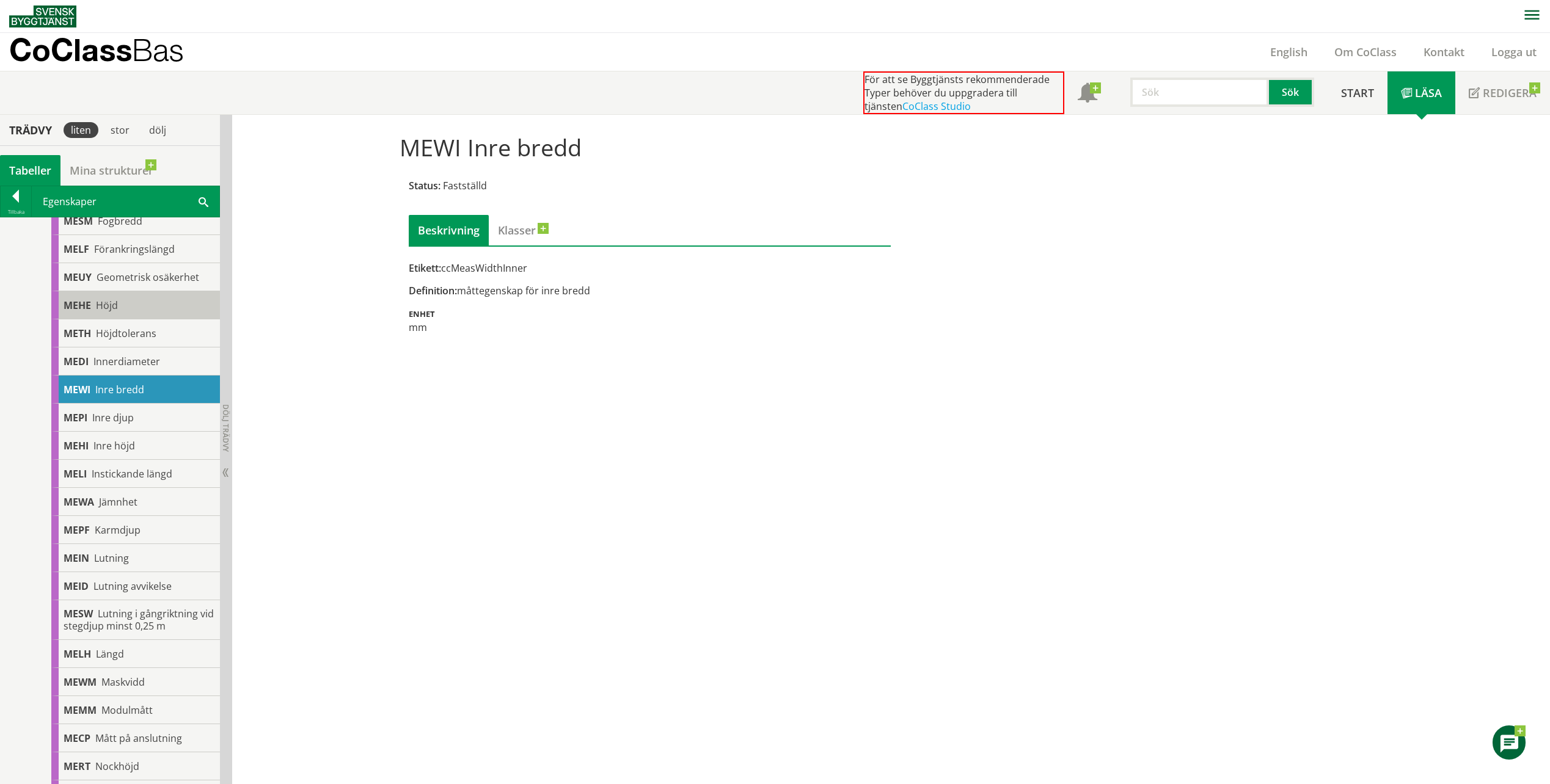
click at [151, 304] on div "[PERSON_NAME]" at bounding box center [136, 306] width 169 height 28
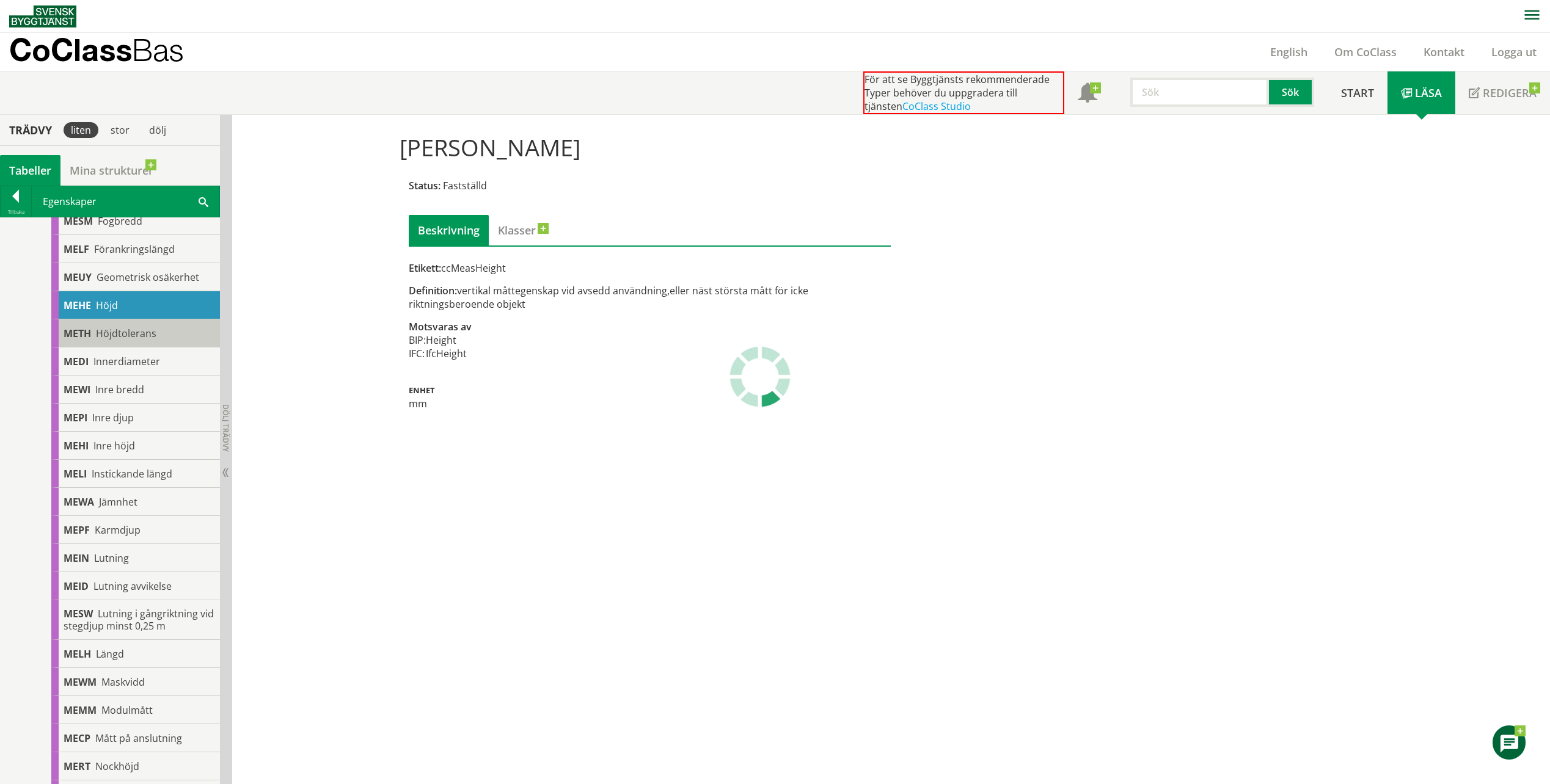
click at [142, 334] on span "Höjdtolerans" at bounding box center [126, 333] width 61 height 13
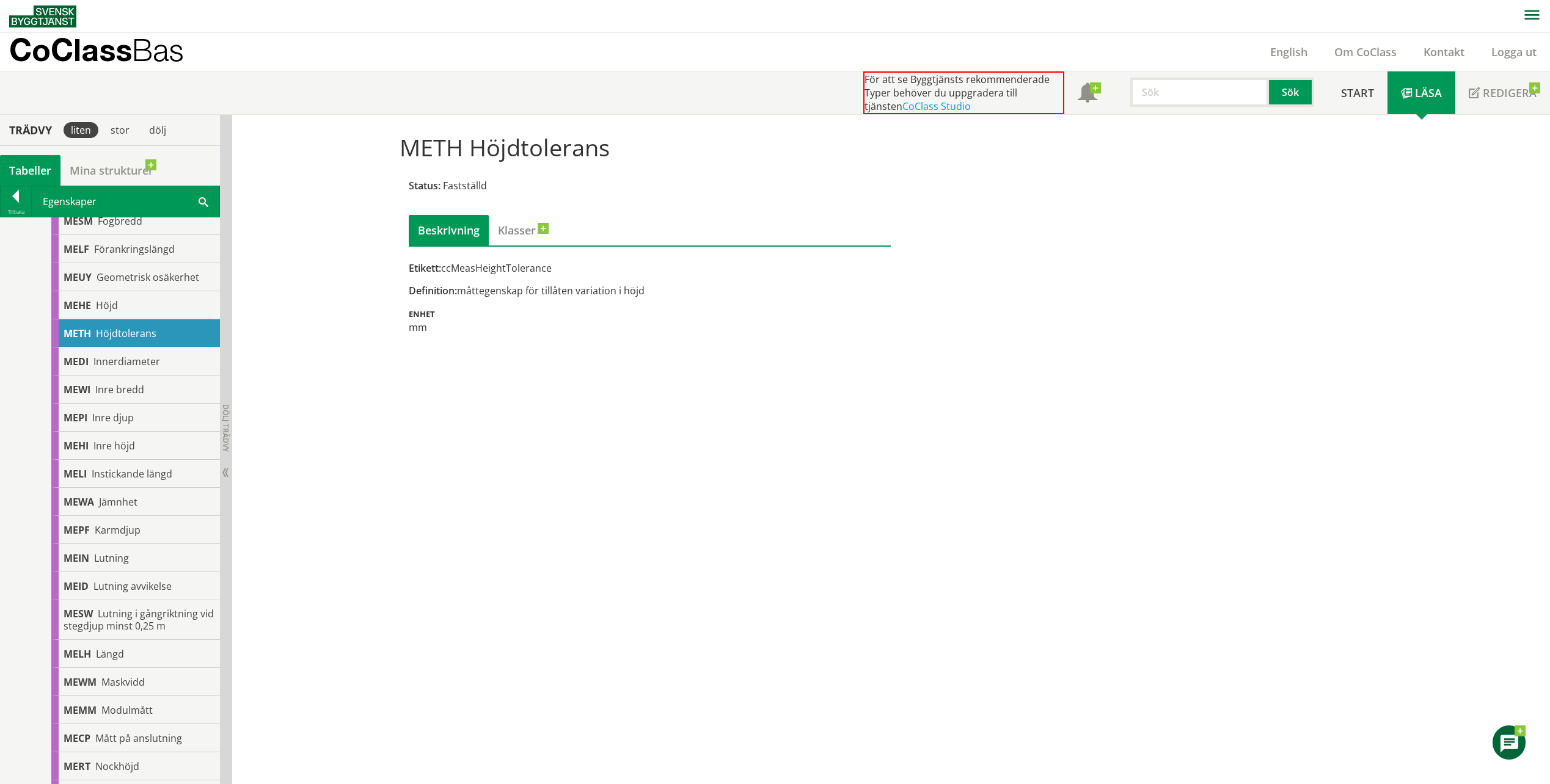
scroll to position [428, 0]
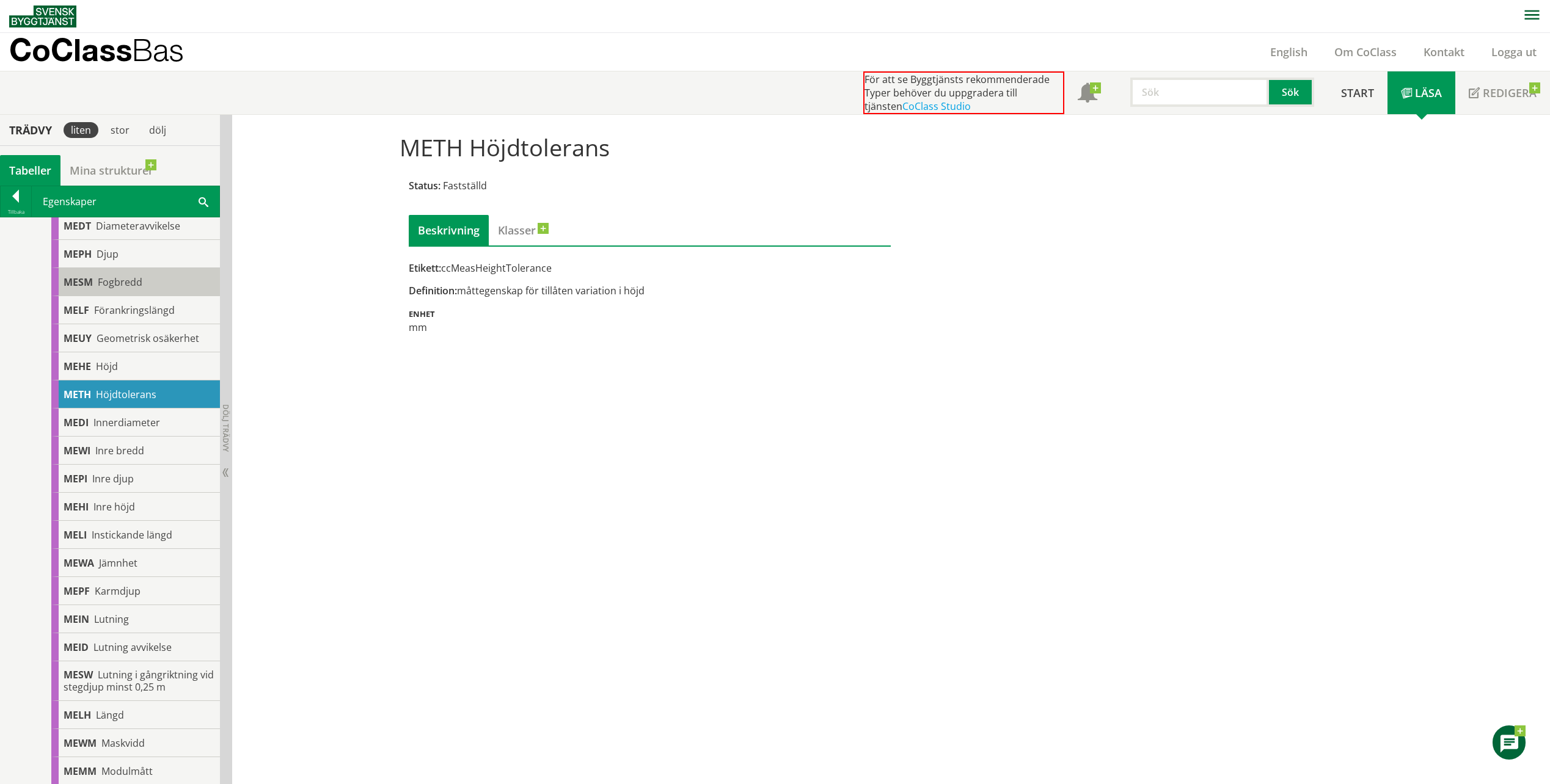
click at [149, 274] on div "MESM Fogbredd" at bounding box center [136, 282] width 169 height 28
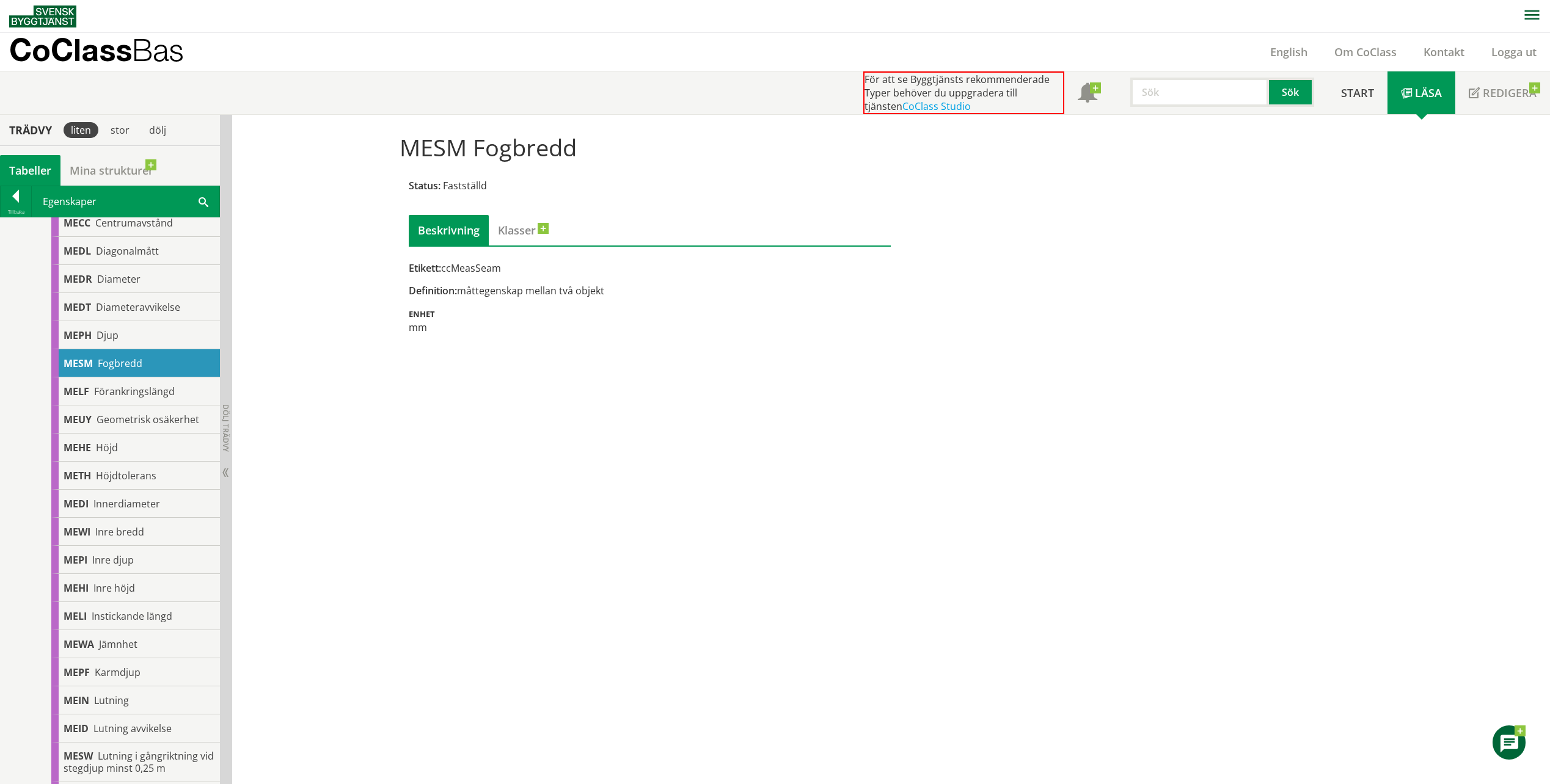
scroll to position [244, 0]
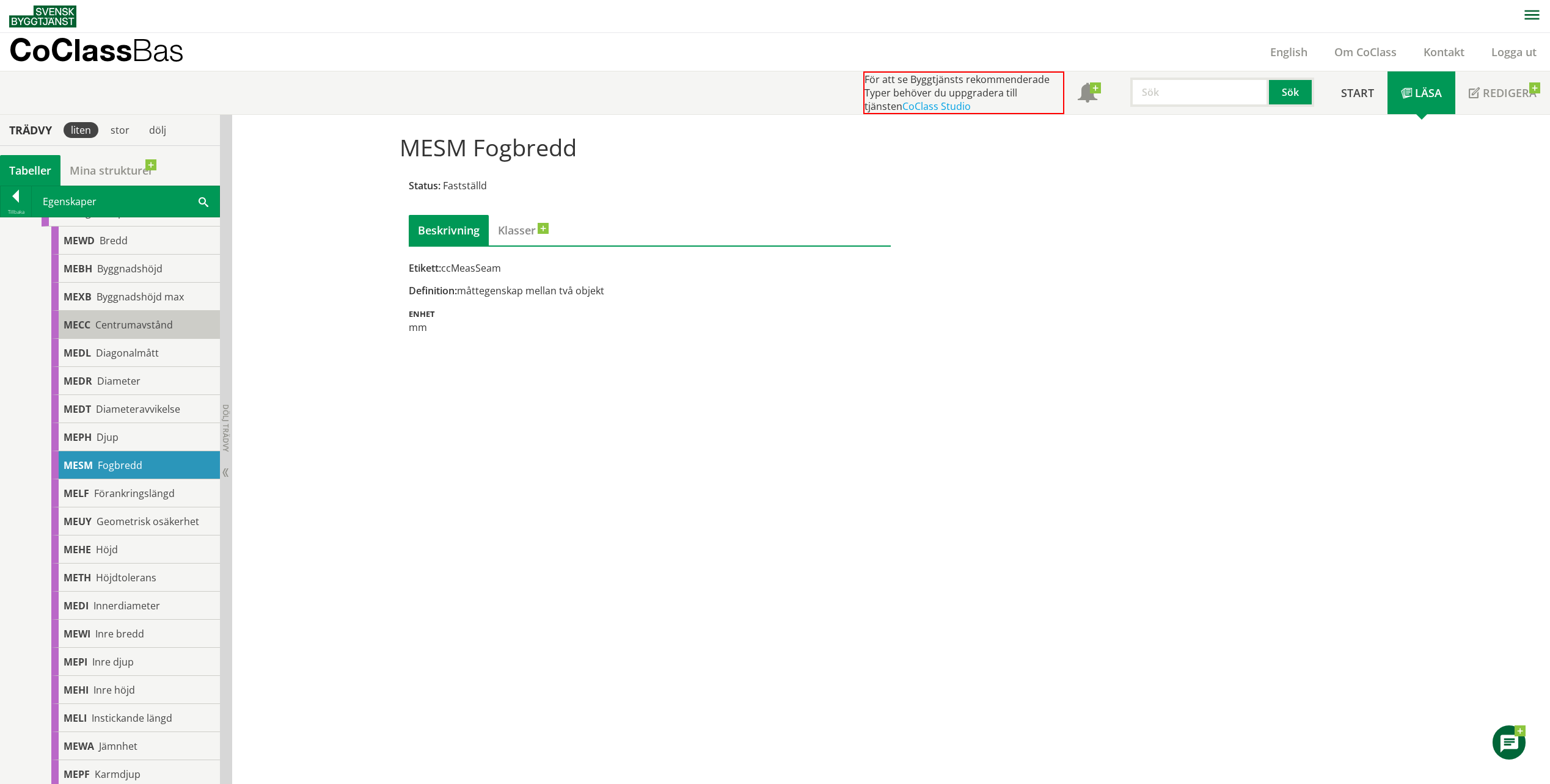
click at [136, 336] on div "MECC Centrumavstånd" at bounding box center [136, 325] width 169 height 28
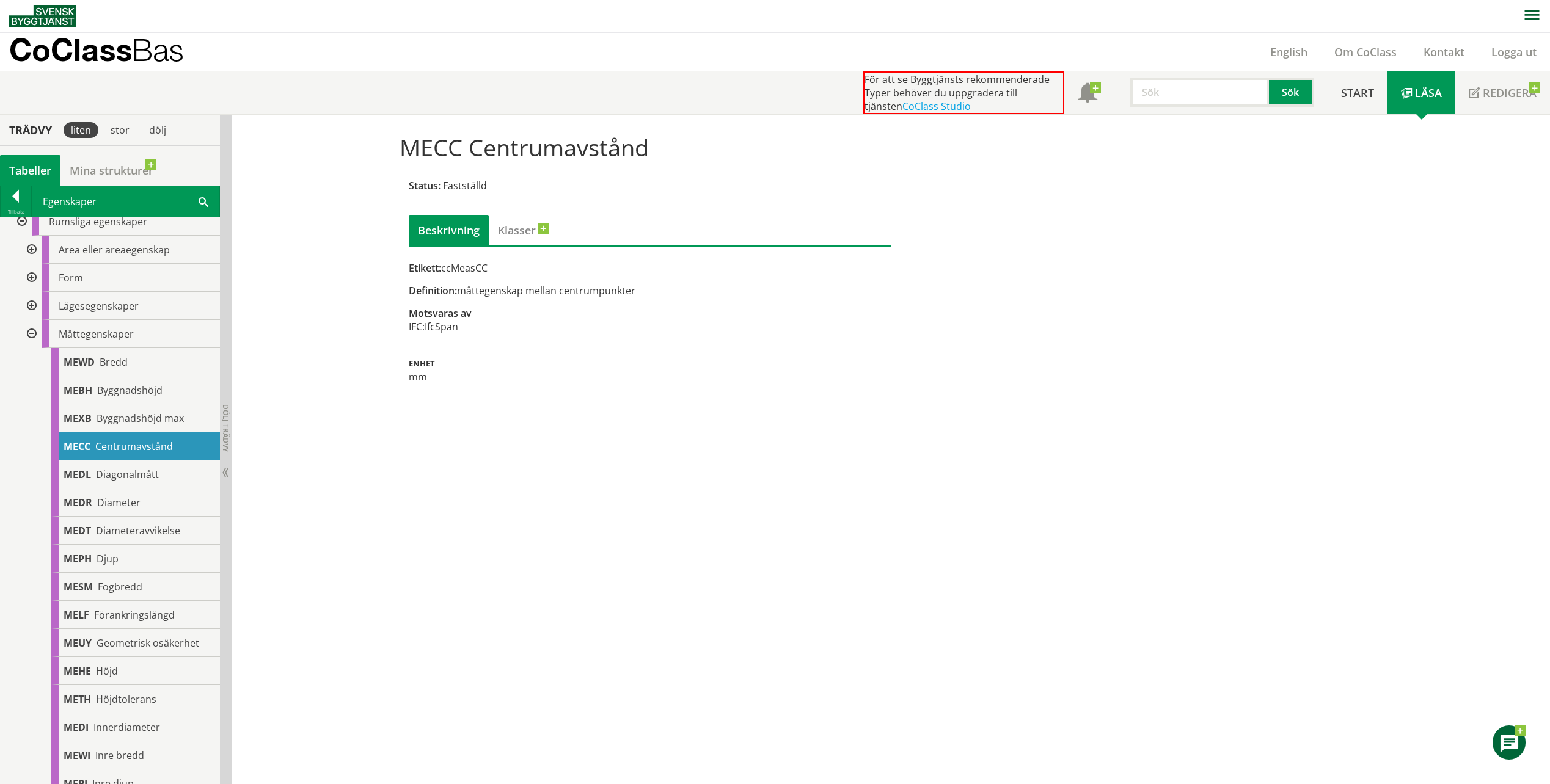
scroll to position [122, 0]
click at [141, 356] on div "MEWD Bredd" at bounding box center [136, 363] width 169 height 28
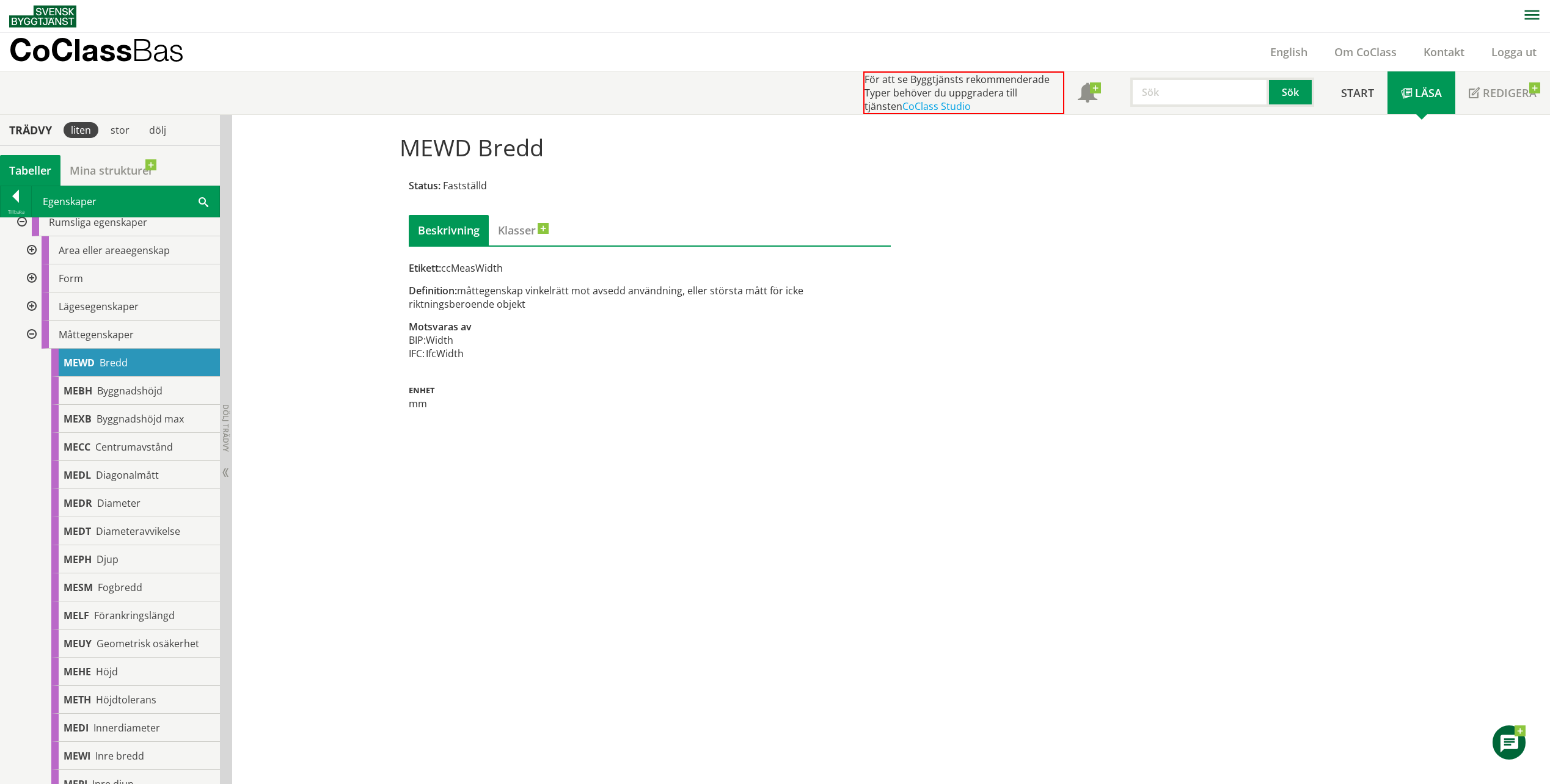
click at [30, 335] on div at bounding box center [30, 335] width 22 height 28
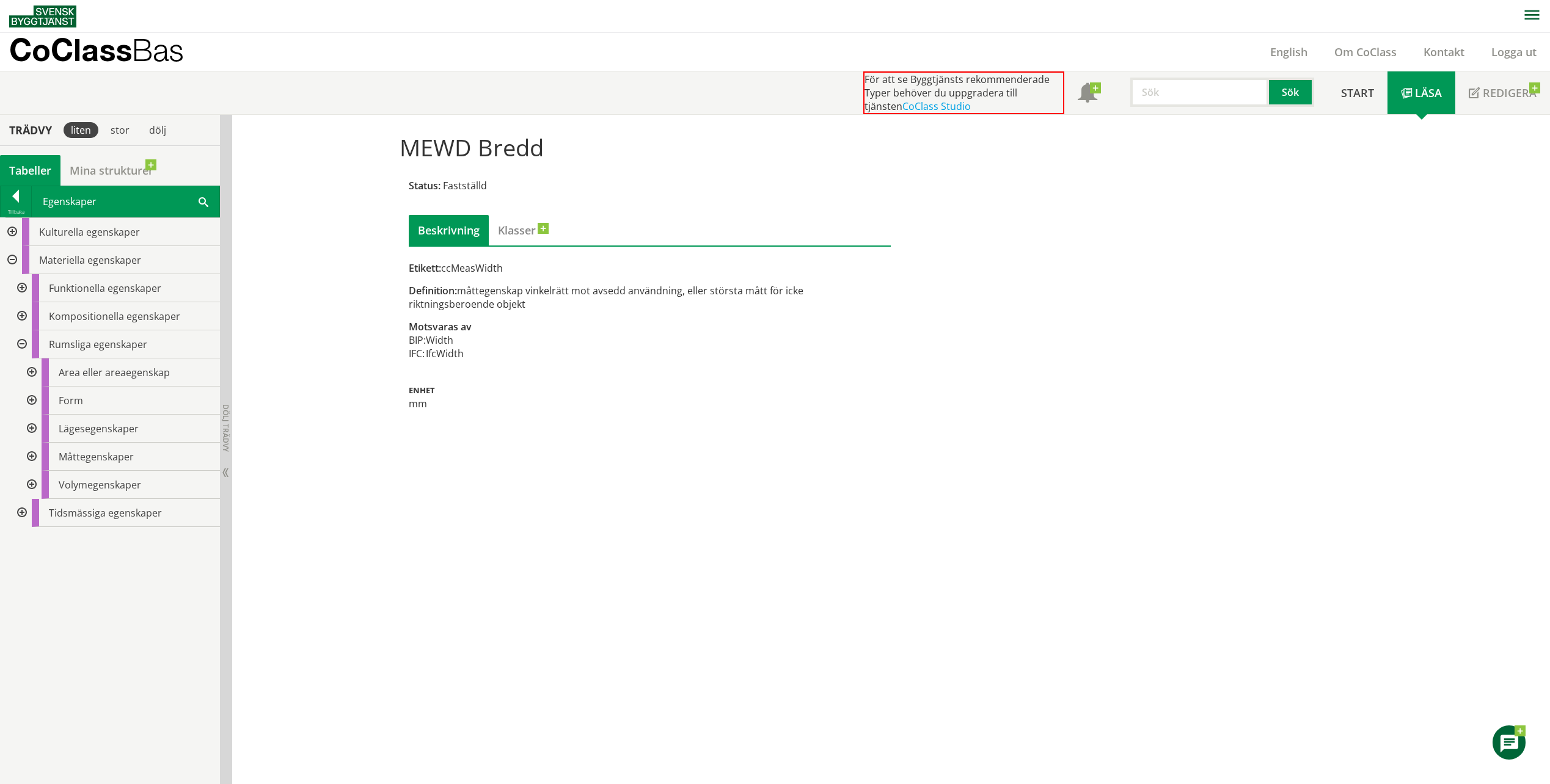
click at [22, 314] on div at bounding box center [20, 316] width 22 height 28
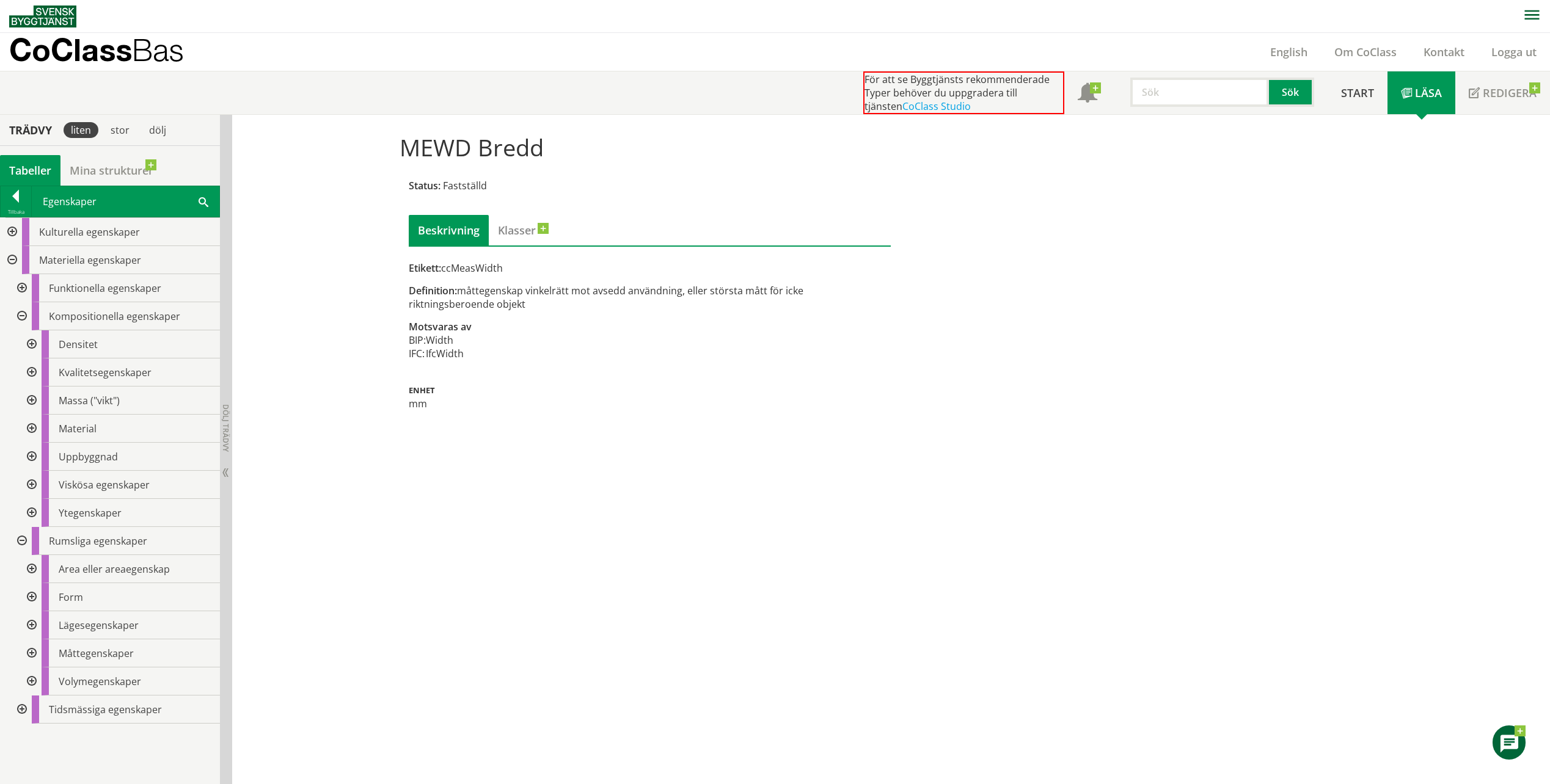
click at [32, 425] on div at bounding box center [30, 429] width 22 height 28
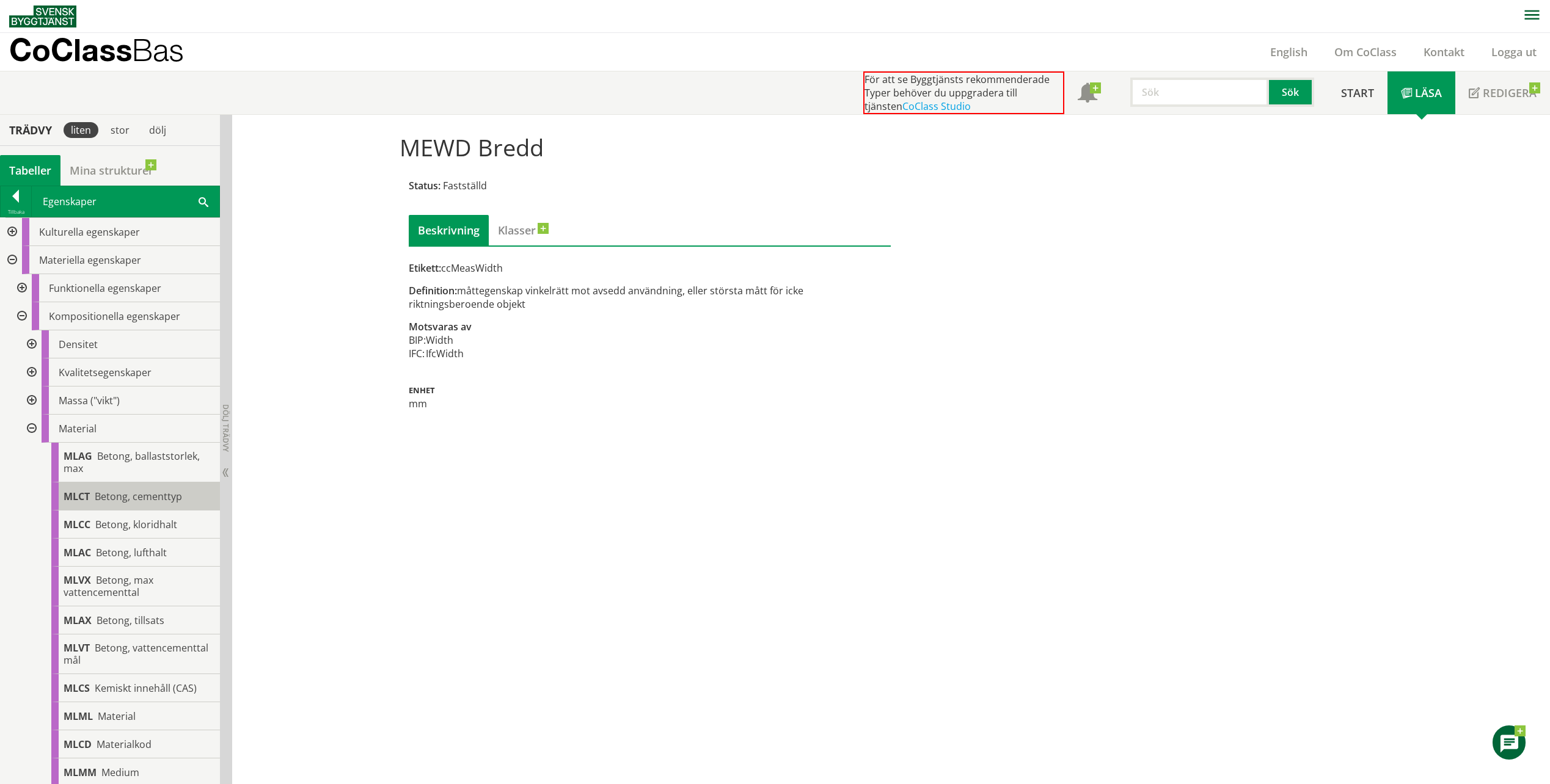
click at [160, 492] on span "Betong, cementtyp" at bounding box center [138, 497] width 87 height 13
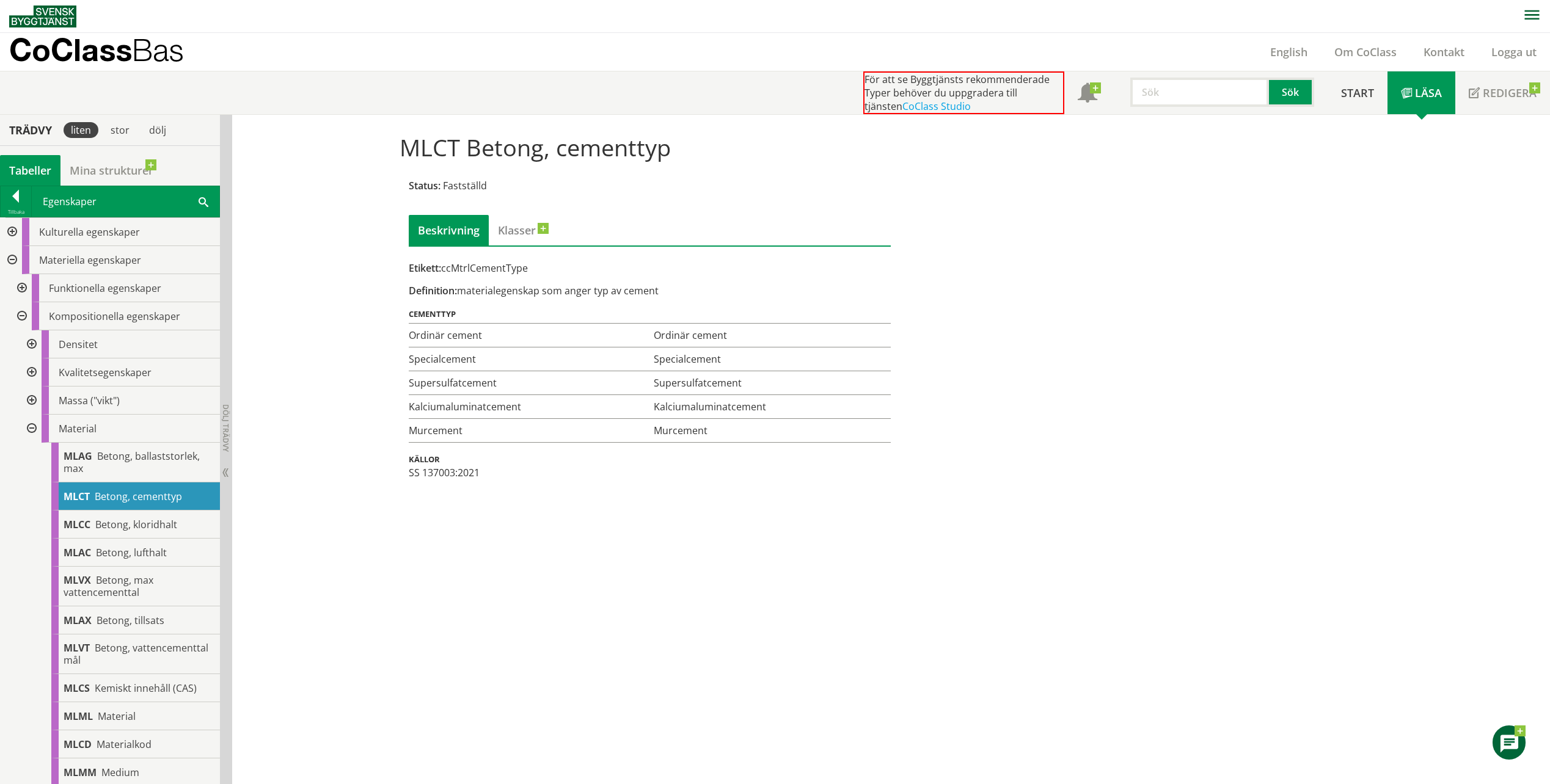
scroll to position [61, 0]
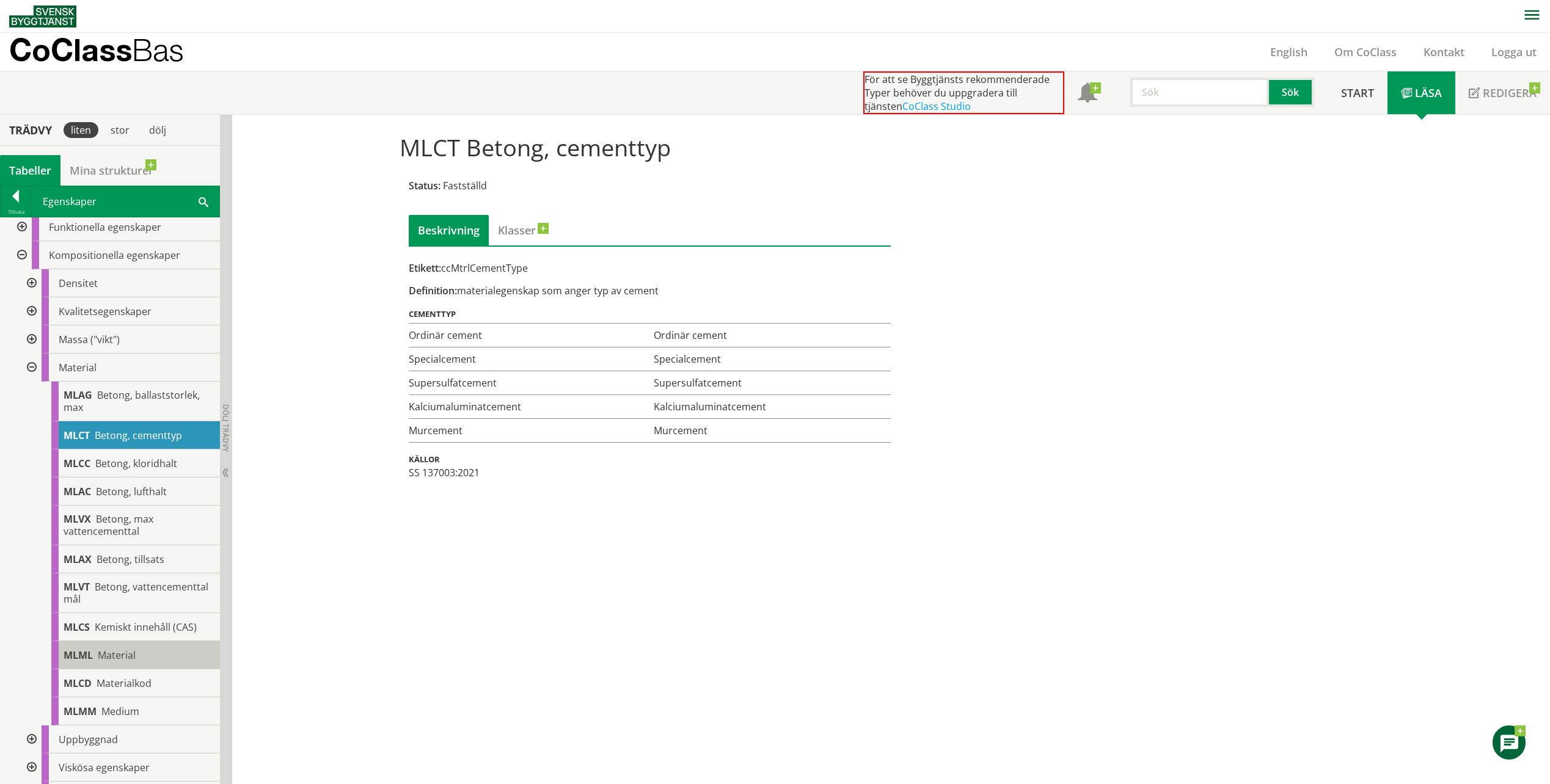
click at [106, 650] on span "Material" at bounding box center [117, 655] width 38 height 13
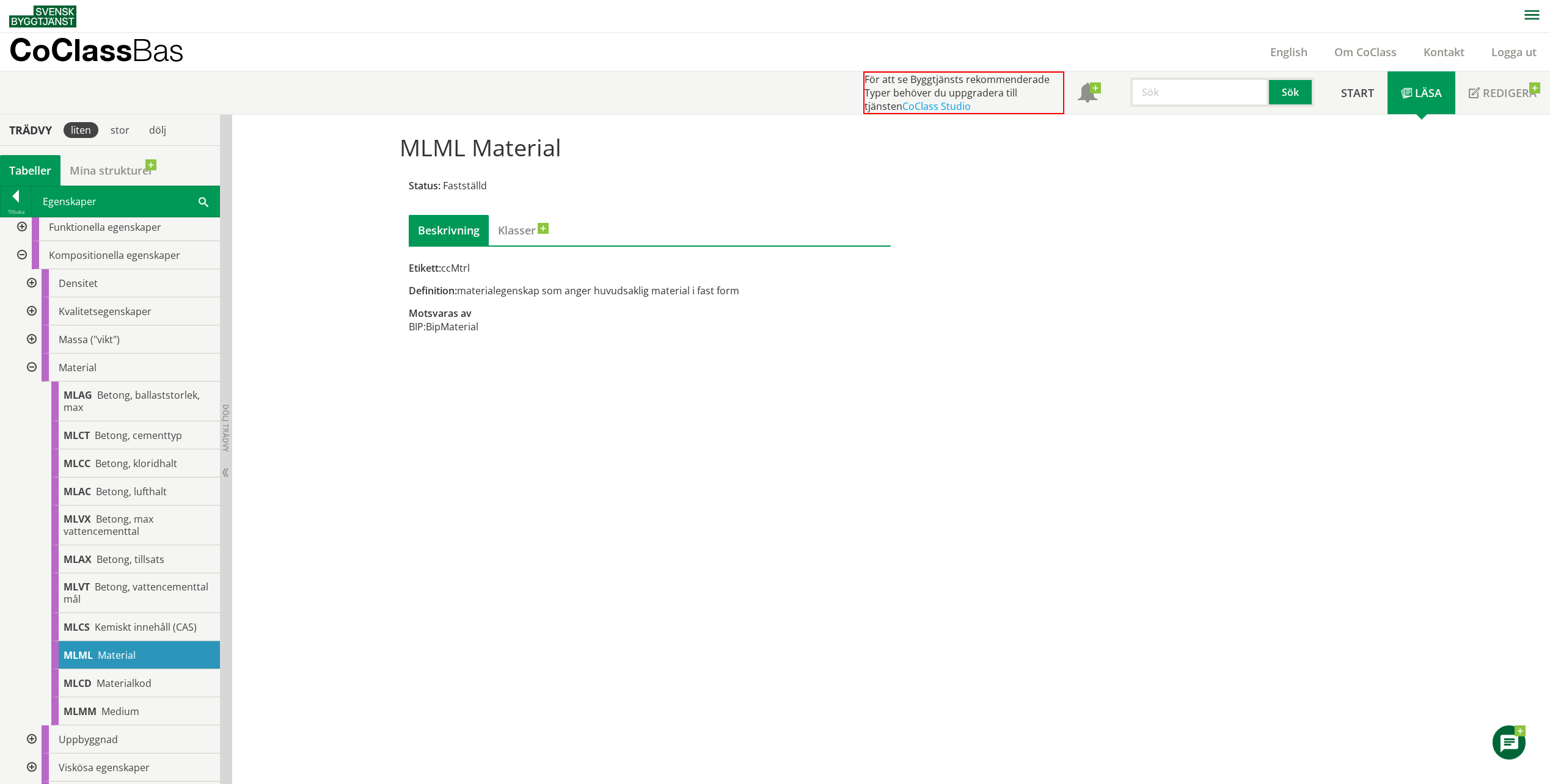
click at [903, 479] on div "MLML Material Status: Fastställd Beskrivning Klasser Etikett: ccMtrl Definition…" at bounding box center [891, 449] width 1318 height 670
